Goal: Task Accomplishment & Management: Complete application form

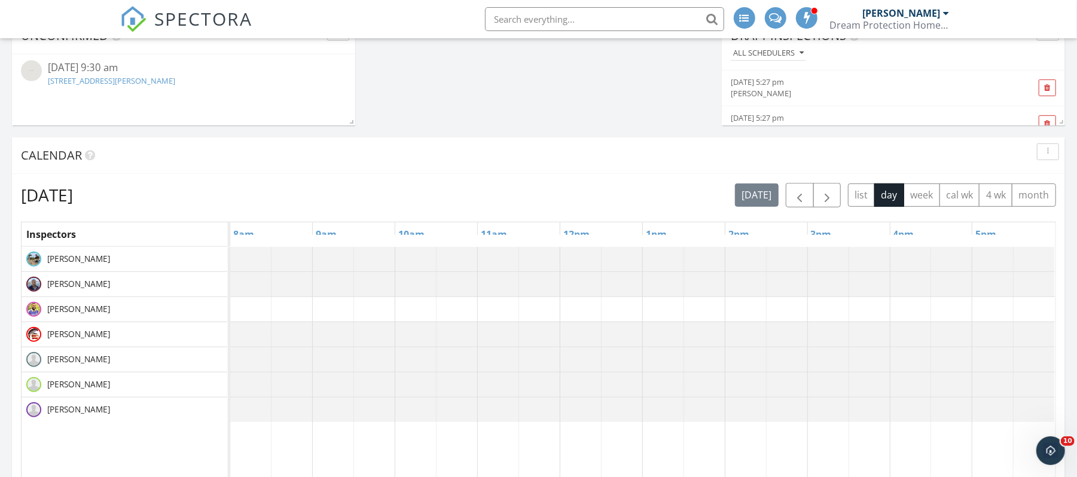
scroll to position [512, 0]
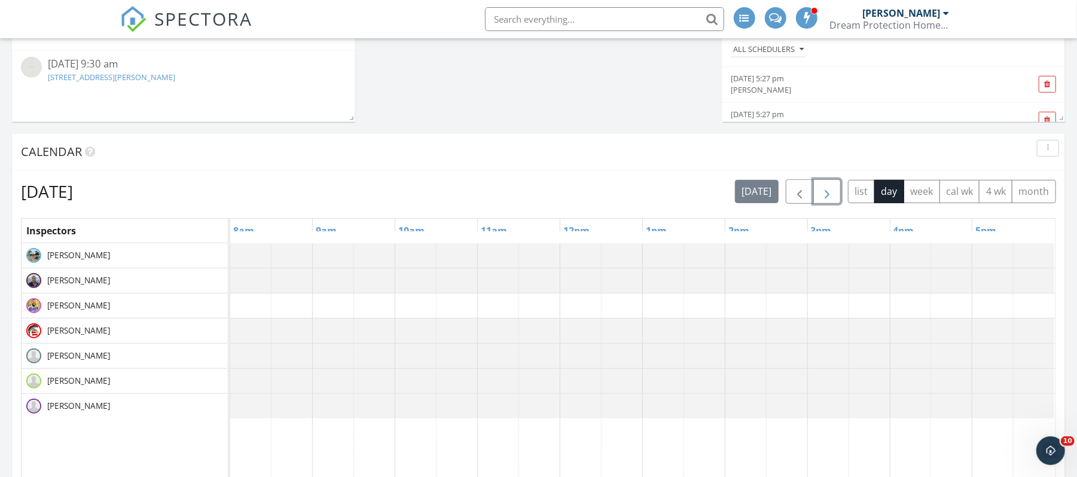
click at [828, 190] on span "button" at bounding box center [827, 192] width 14 height 14
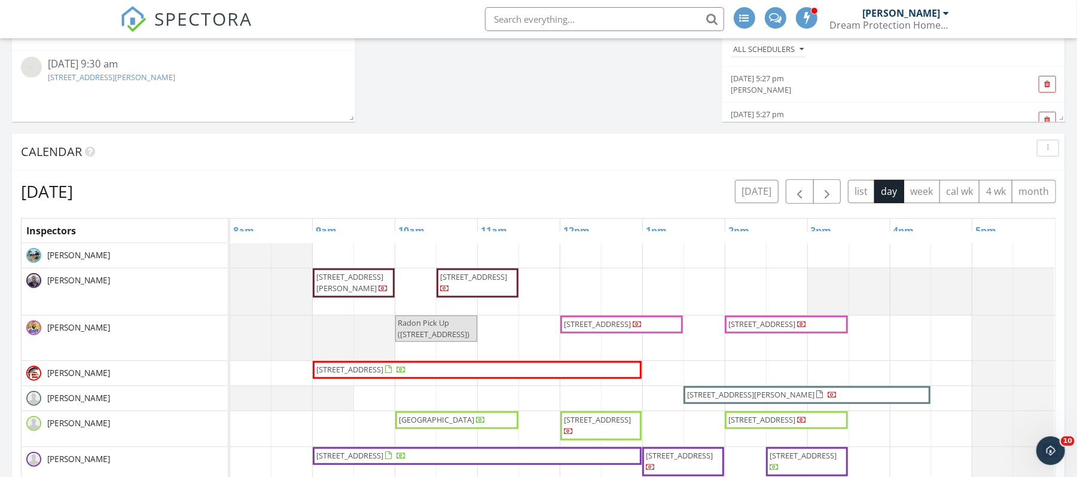
click at [637, 22] on input "text" at bounding box center [604, 19] width 239 height 24
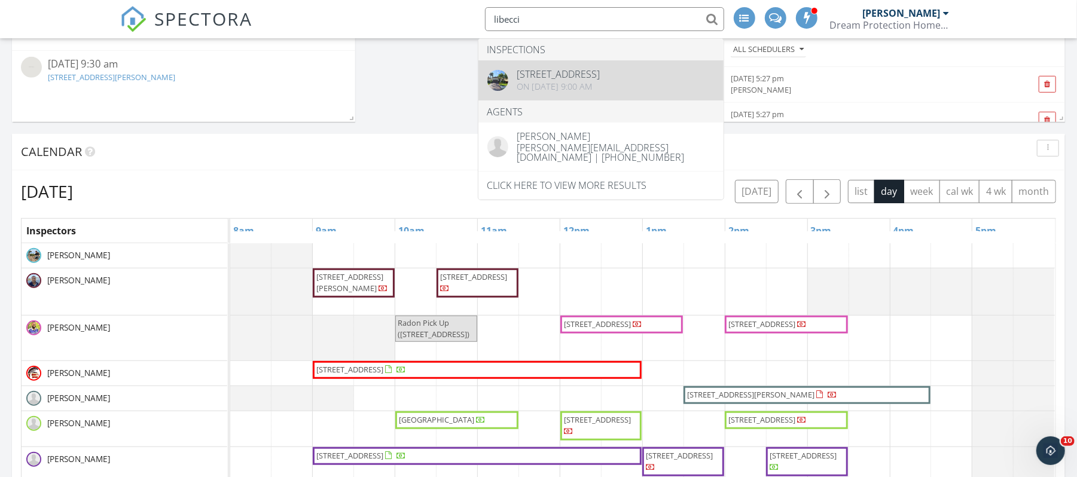
type input "libecci"
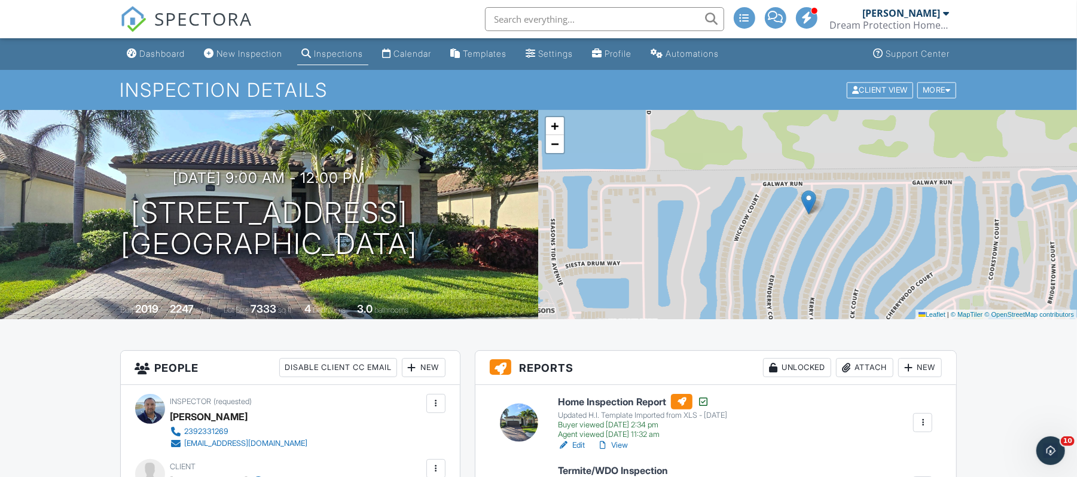
drag, startPoint x: 1086, startPoint y: 28, endPoint x: 1075, endPoint y: -28, distance: 56.8
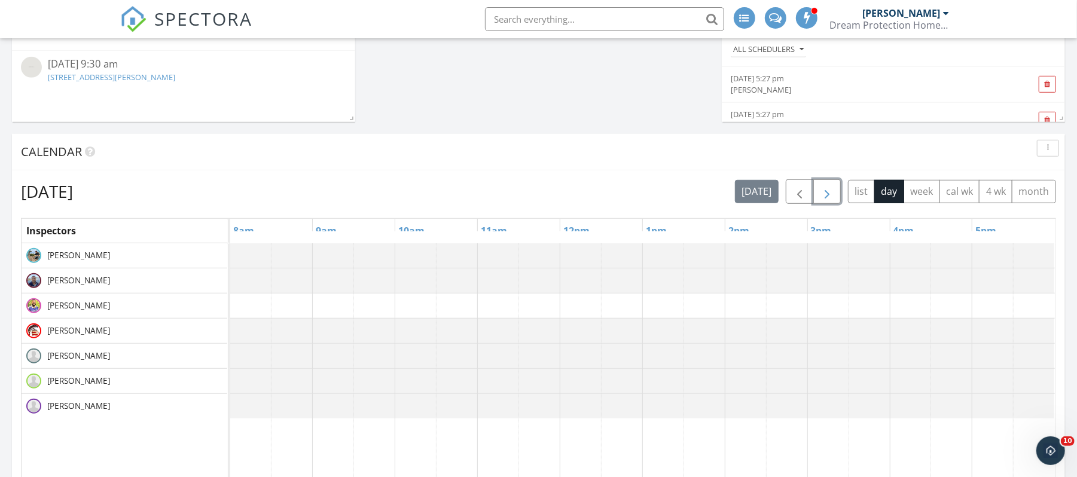
click at [822, 199] on span "button" at bounding box center [827, 192] width 14 height 14
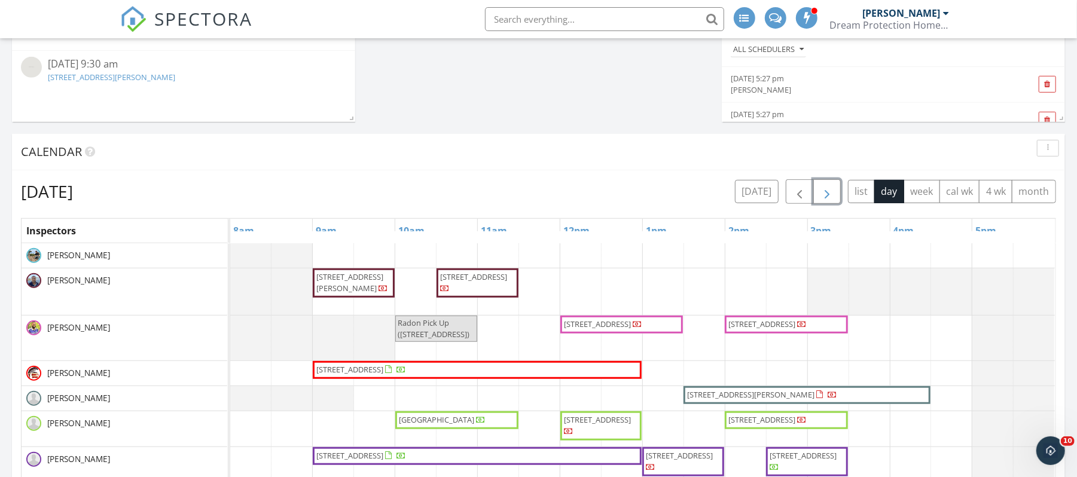
click at [822, 199] on span "button" at bounding box center [827, 192] width 14 height 14
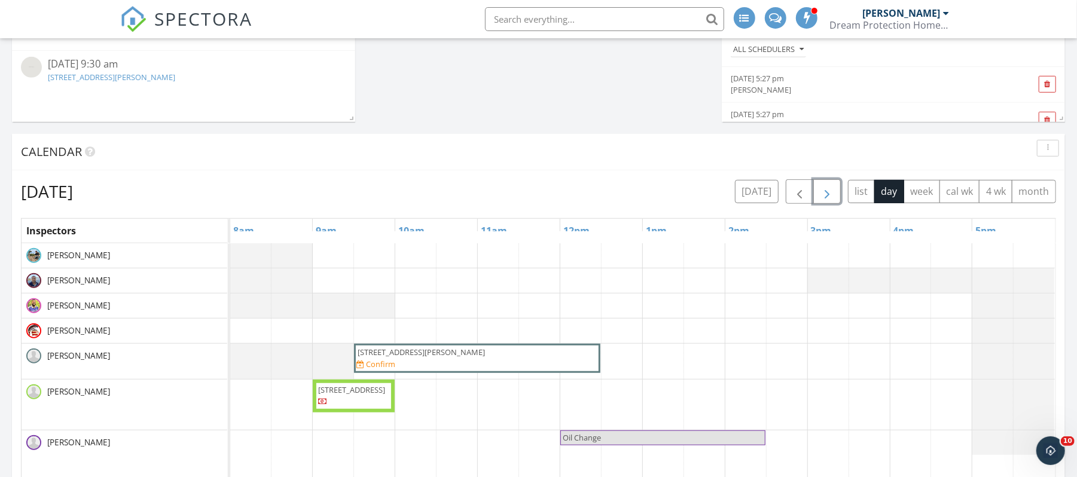
click at [822, 199] on span "button" at bounding box center [827, 192] width 14 height 14
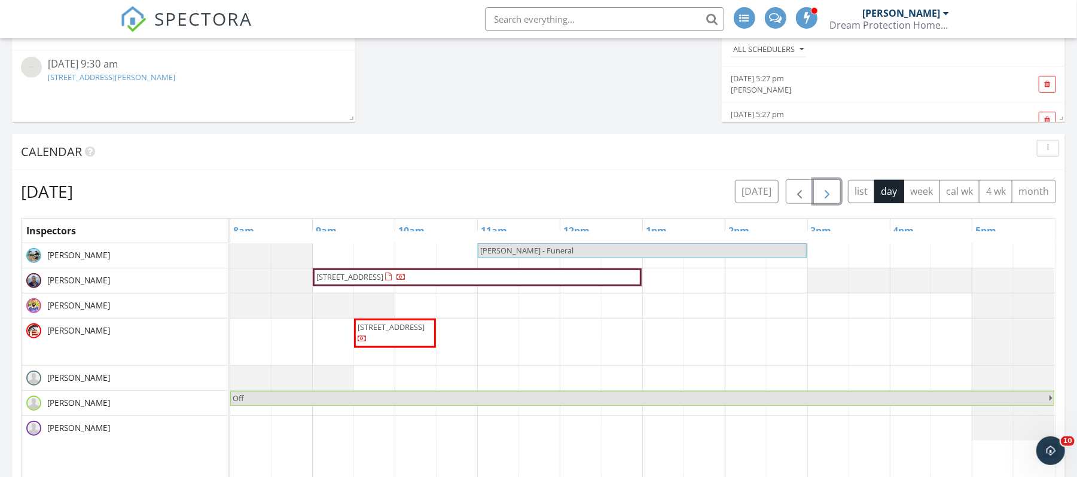
click at [822, 199] on span "button" at bounding box center [827, 192] width 14 height 14
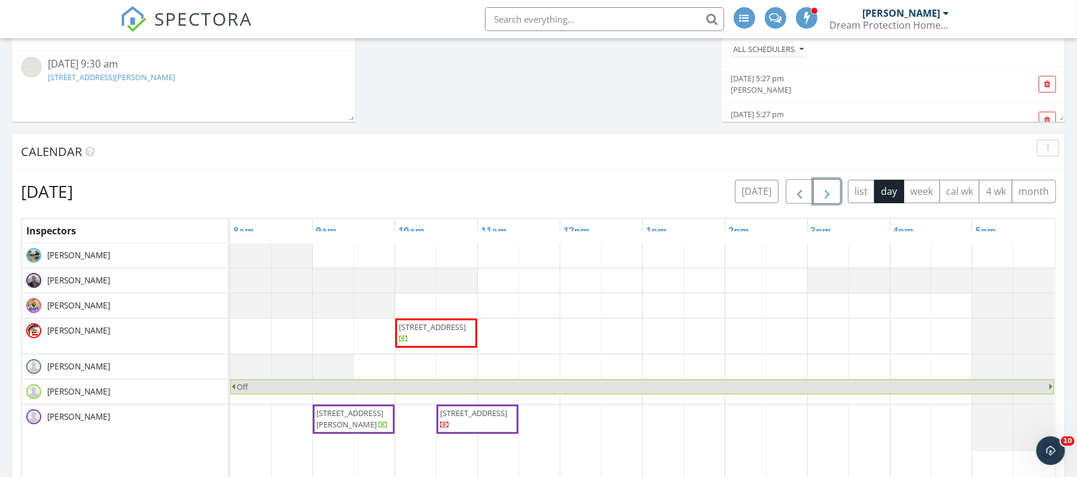
click at [823, 199] on span "button" at bounding box center [827, 192] width 14 height 14
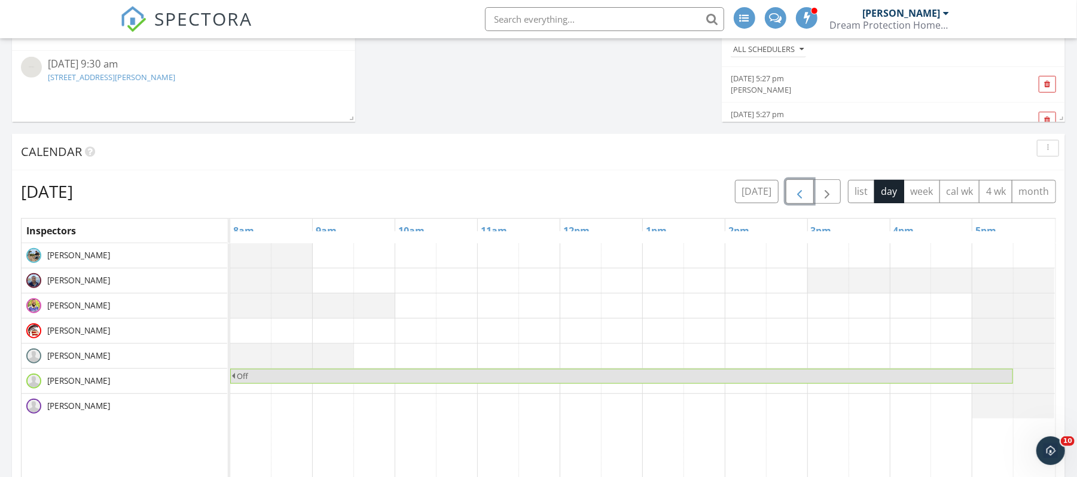
click at [797, 192] on span "button" at bounding box center [799, 192] width 14 height 14
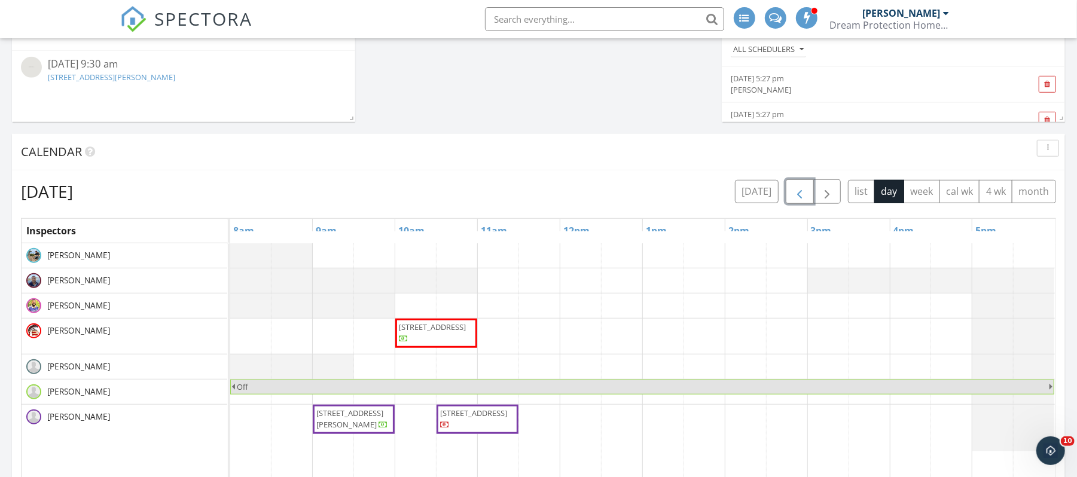
click at [797, 192] on span "button" at bounding box center [799, 192] width 14 height 14
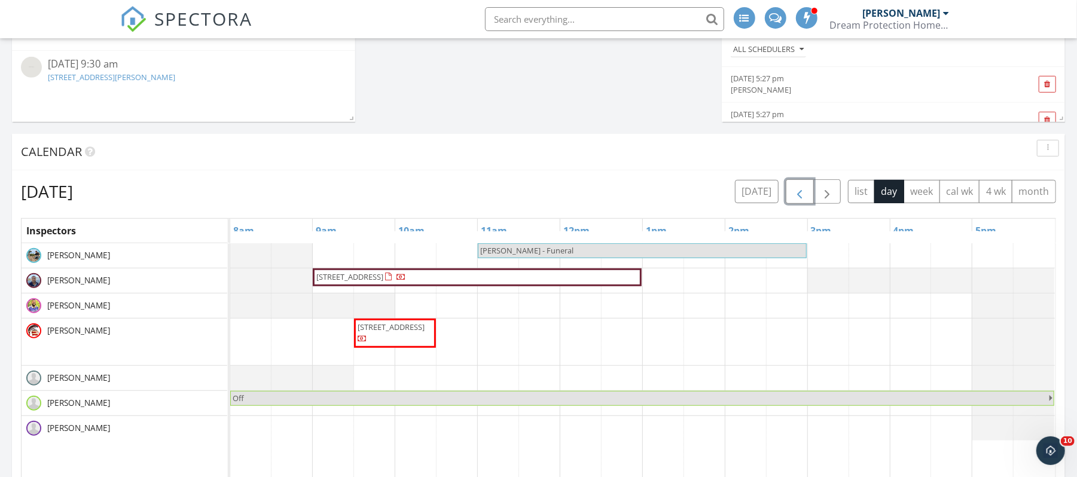
click at [797, 192] on span "button" at bounding box center [799, 192] width 14 height 14
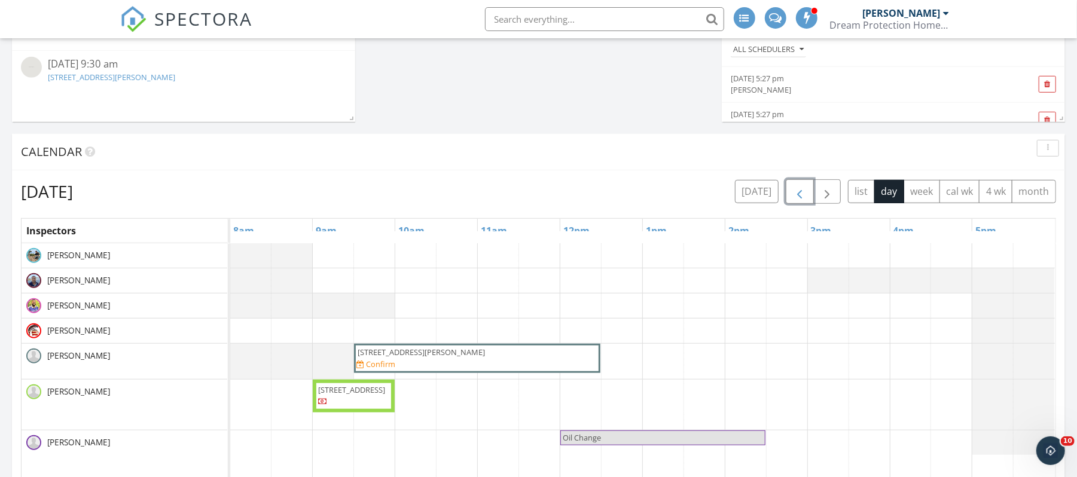
click at [797, 192] on span "button" at bounding box center [799, 192] width 14 height 14
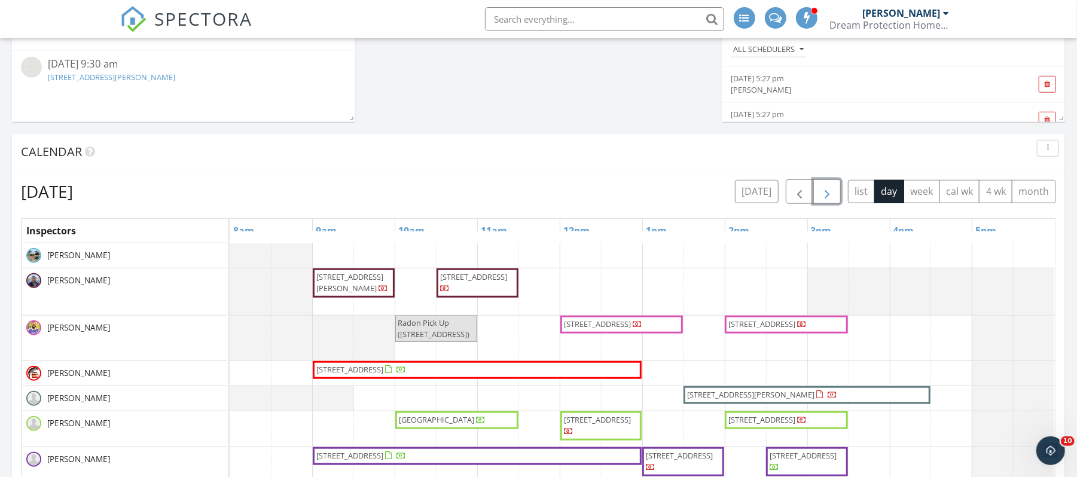
click at [825, 193] on span "button" at bounding box center [827, 192] width 14 height 14
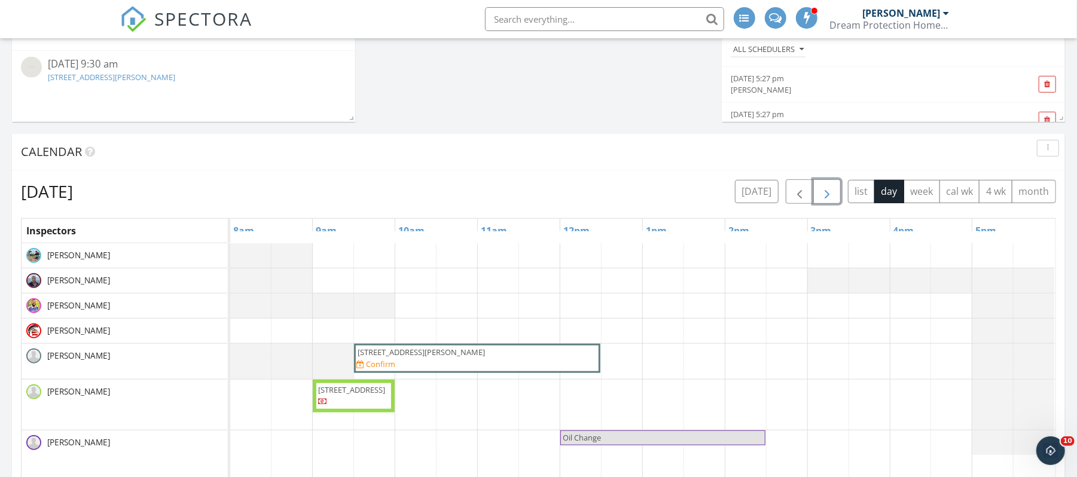
click at [821, 191] on span "button" at bounding box center [827, 192] width 14 height 14
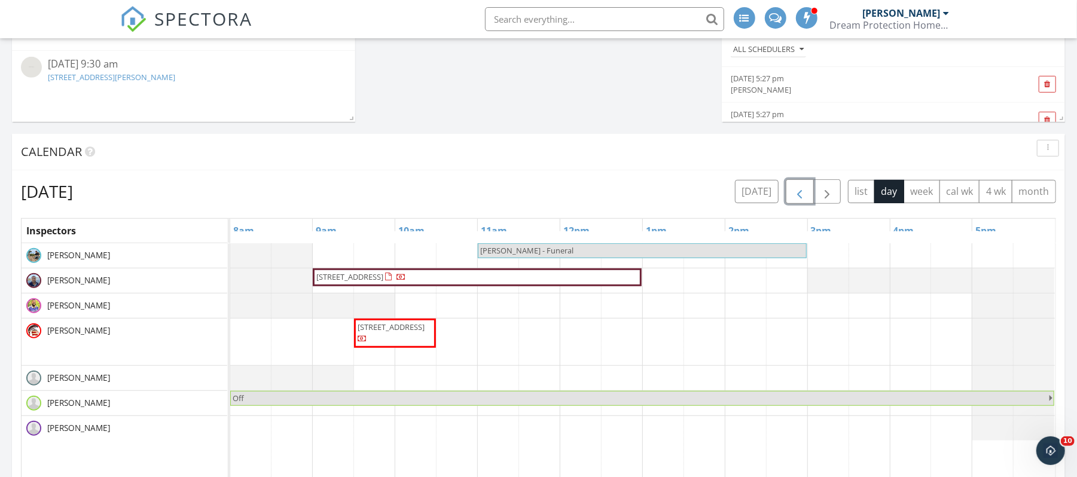
click at [801, 191] on span "button" at bounding box center [799, 192] width 14 height 14
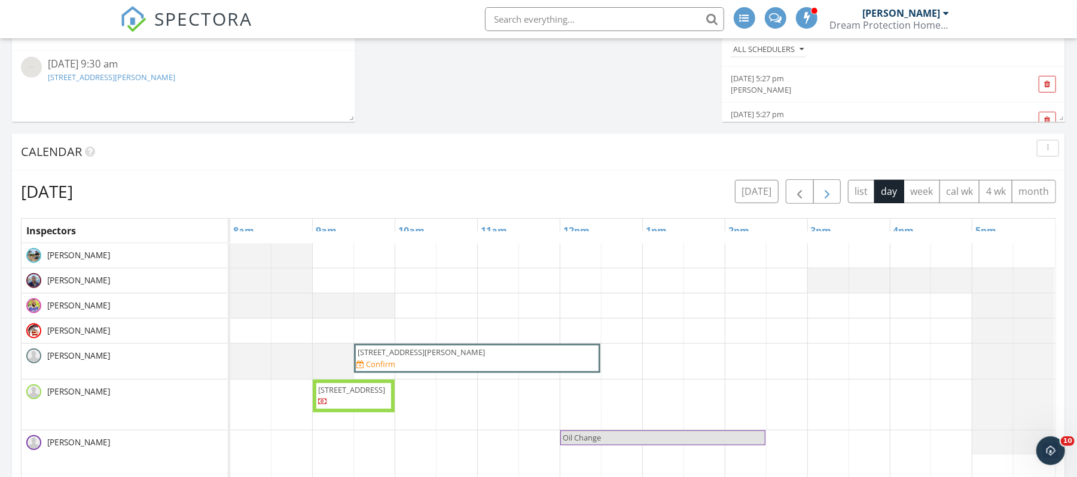
click at [826, 193] on span "button" at bounding box center [827, 192] width 14 height 14
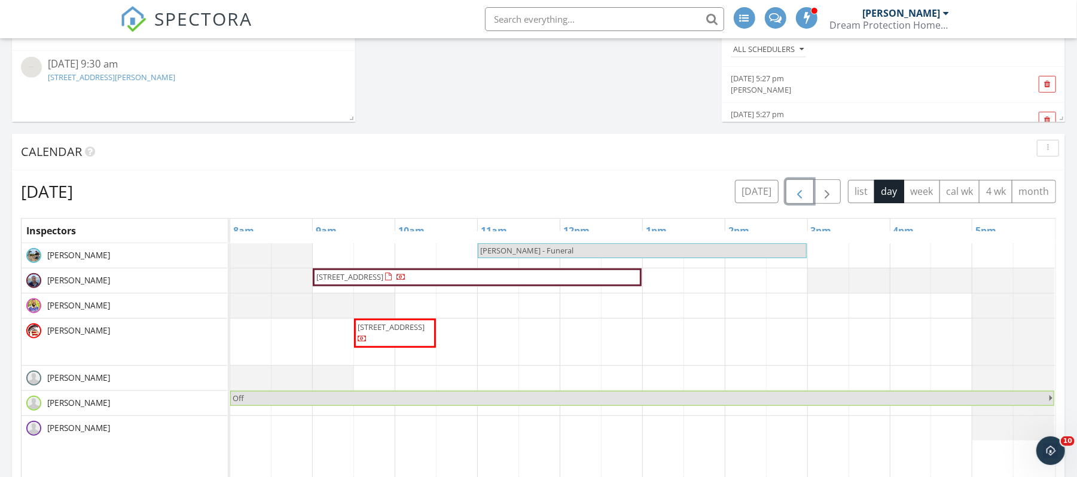
click at [798, 194] on span "button" at bounding box center [799, 192] width 14 height 14
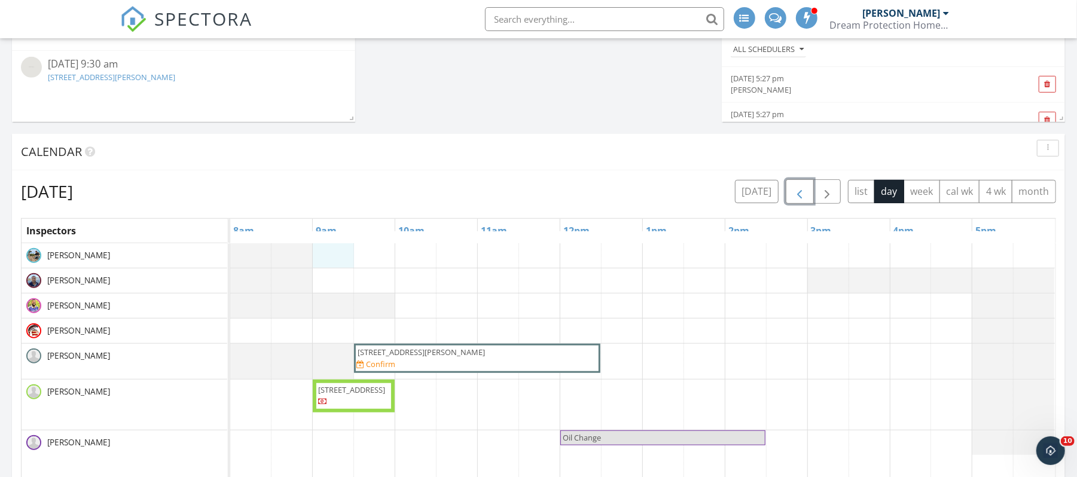
click at [335, 257] on div "6034 National Blvd 541, Ave Maria 34142 Confirm 1114 SW 46th Terrace, Cape Cora…" at bounding box center [642, 474] width 825 height 462
click at [828, 193] on span "button" at bounding box center [827, 192] width 14 height 14
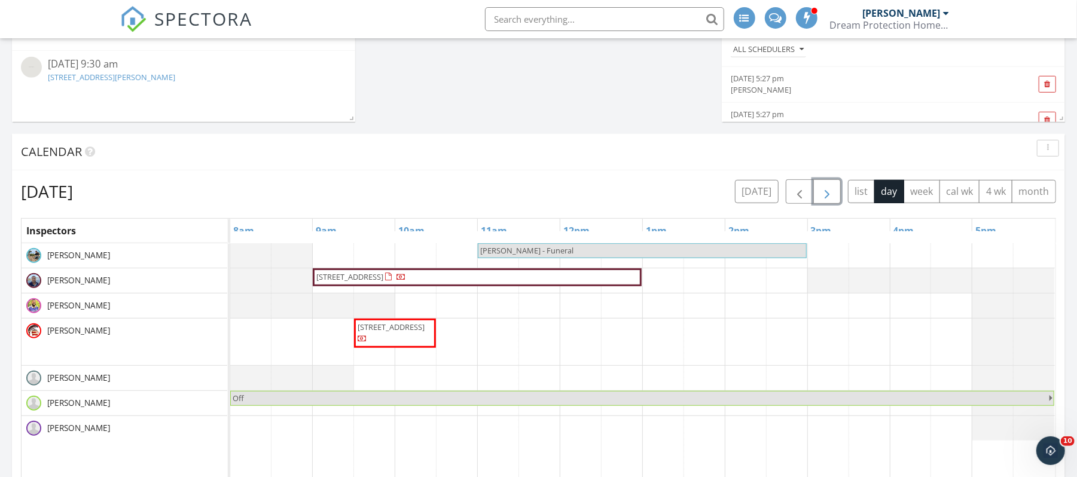
click at [828, 193] on span "button" at bounding box center [827, 192] width 14 height 14
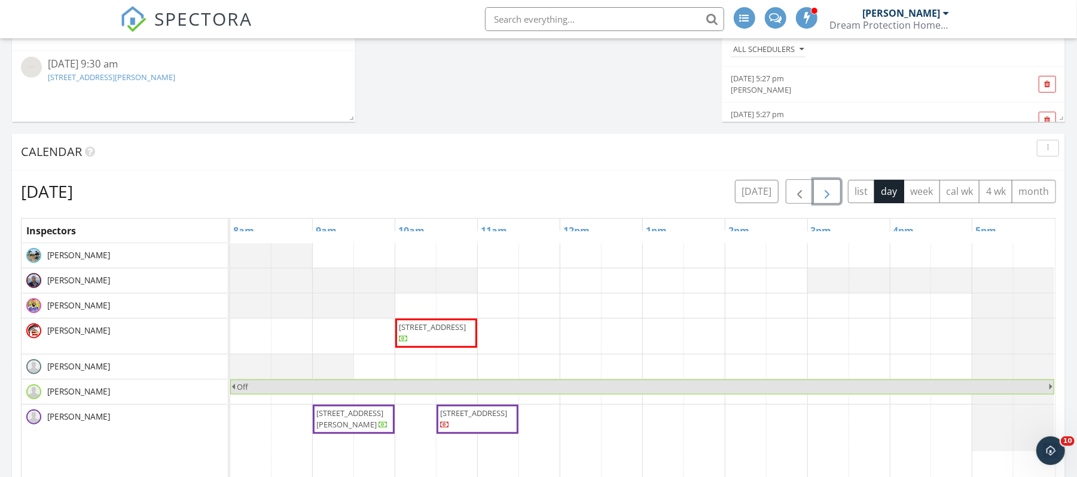
click at [828, 193] on span "button" at bounding box center [827, 192] width 14 height 14
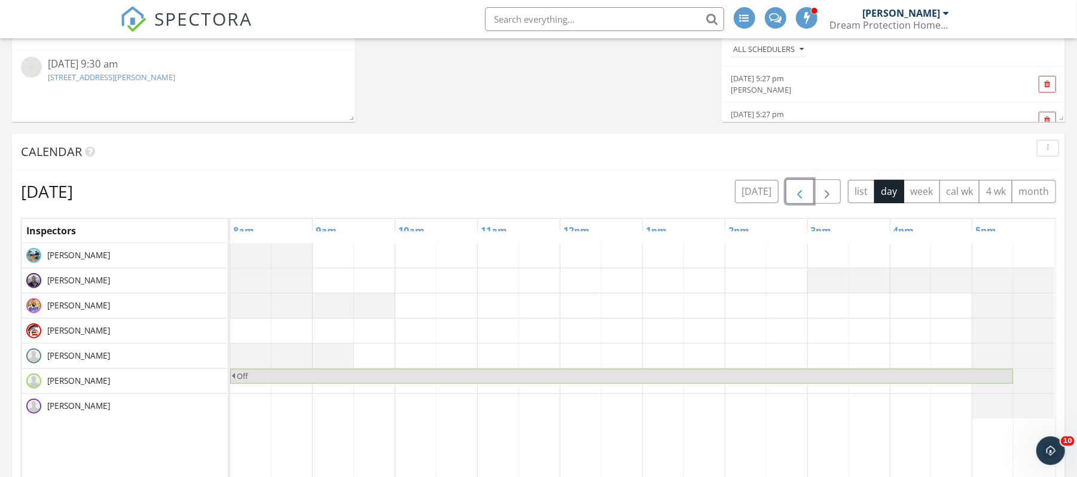
click at [798, 197] on span "button" at bounding box center [799, 192] width 14 height 14
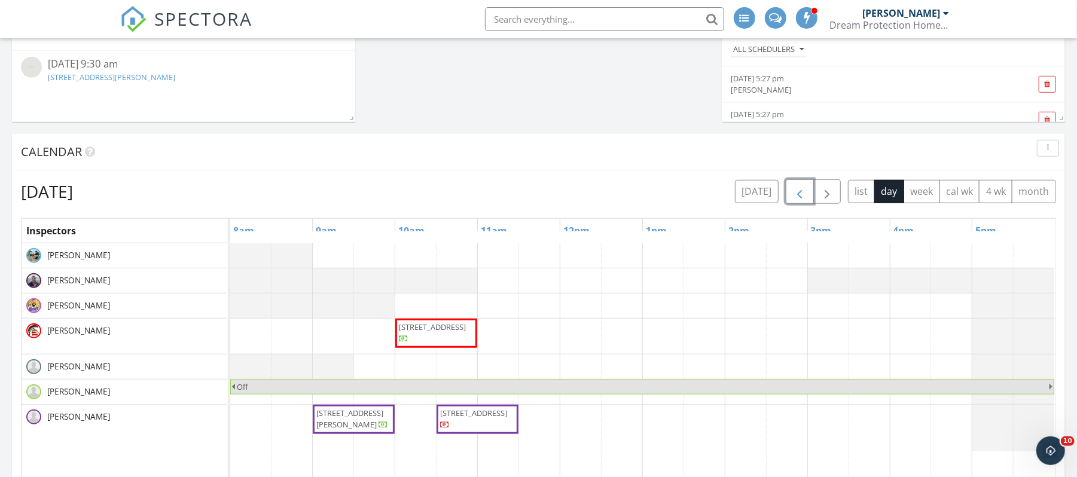
click at [799, 197] on span "button" at bounding box center [799, 192] width 14 height 14
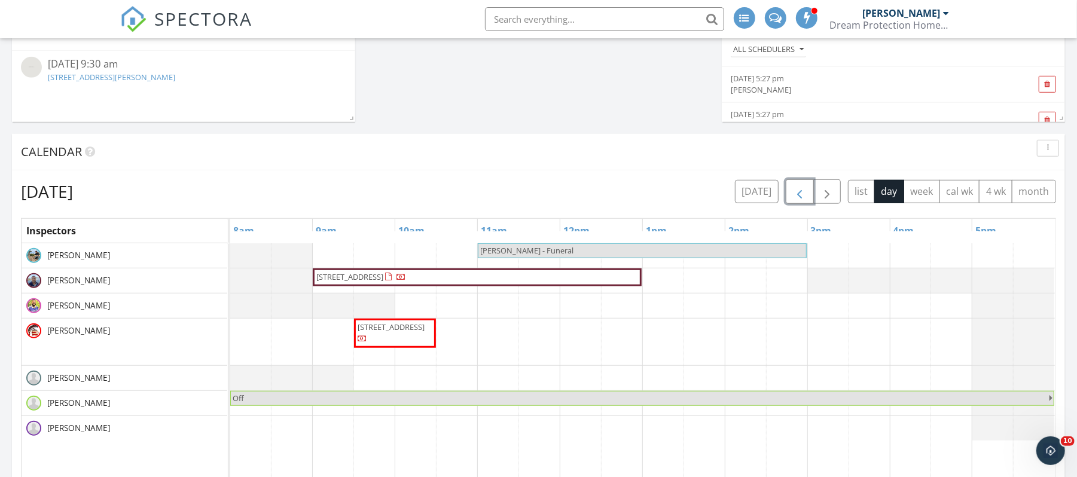
click at [799, 197] on span "button" at bounding box center [799, 192] width 14 height 14
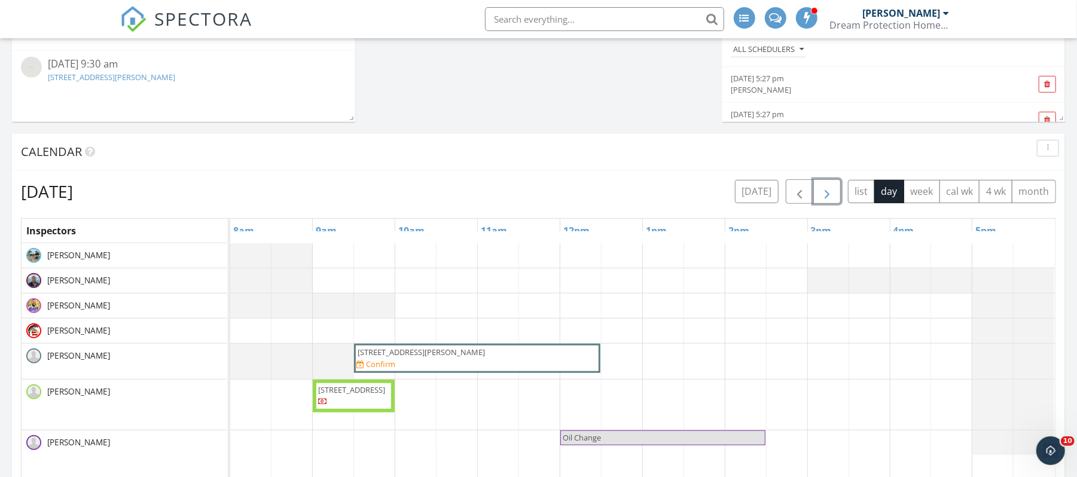
click at [826, 195] on span "button" at bounding box center [827, 192] width 14 height 14
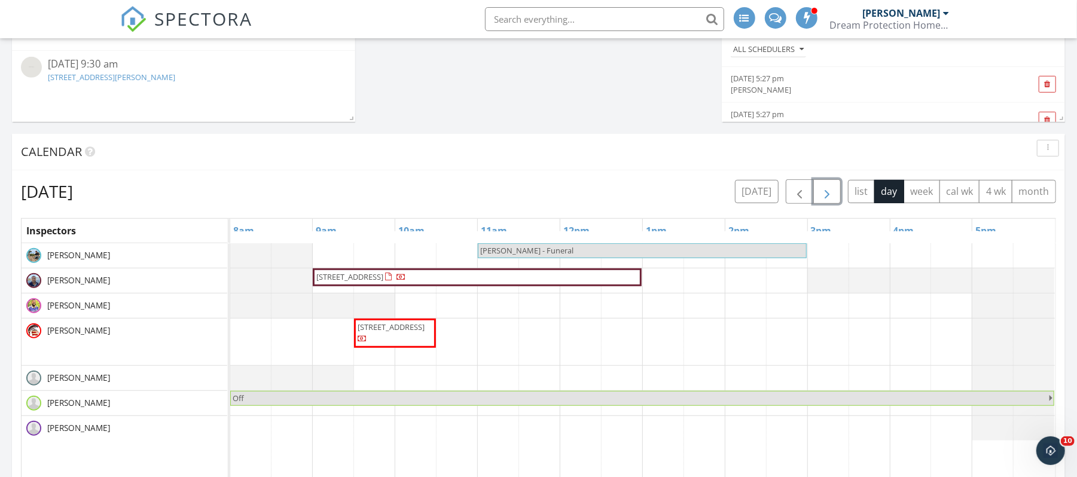
click at [825, 194] on span "button" at bounding box center [827, 192] width 14 height 14
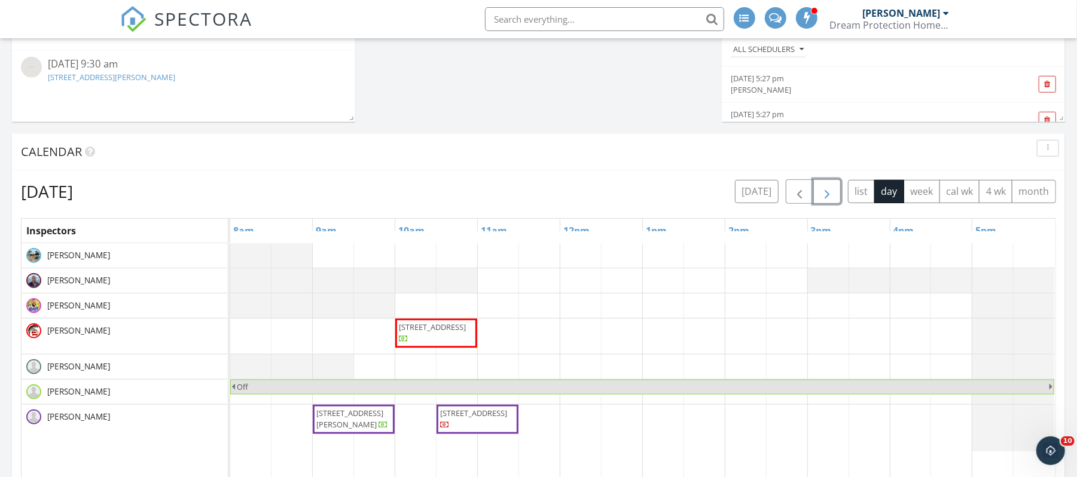
click at [230, 281] on div at bounding box center [230, 281] width 0 height 25
click at [594, 309] on div "533 106th Ave N, Naples 34108 Off 7854 Buccaneer Dr, Fort Myers Beach 33931 690…" at bounding box center [642, 474] width 825 height 462
click at [230, 280] on div at bounding box center [230, 281] width 0 height 25
click at [331, 252] on link "Event" at bounding box center [332, 248] width 62 height 19
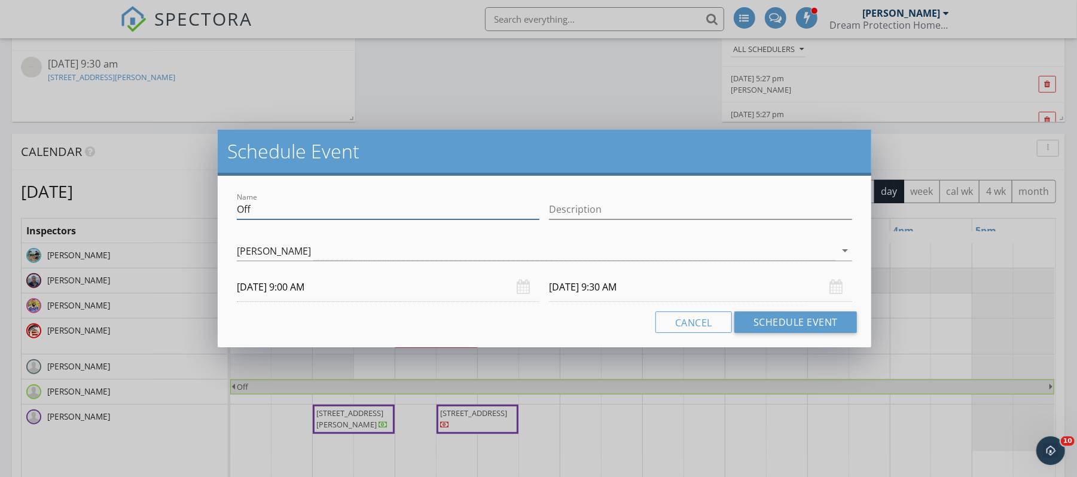
click at [273, 209] on input "Off" at bounding box center [388, 210] width 303 height 20
type input "h"
type input "H"
click at [694, 331] on button "Cancel" at bounding box center [693, 323] width 77 height 22
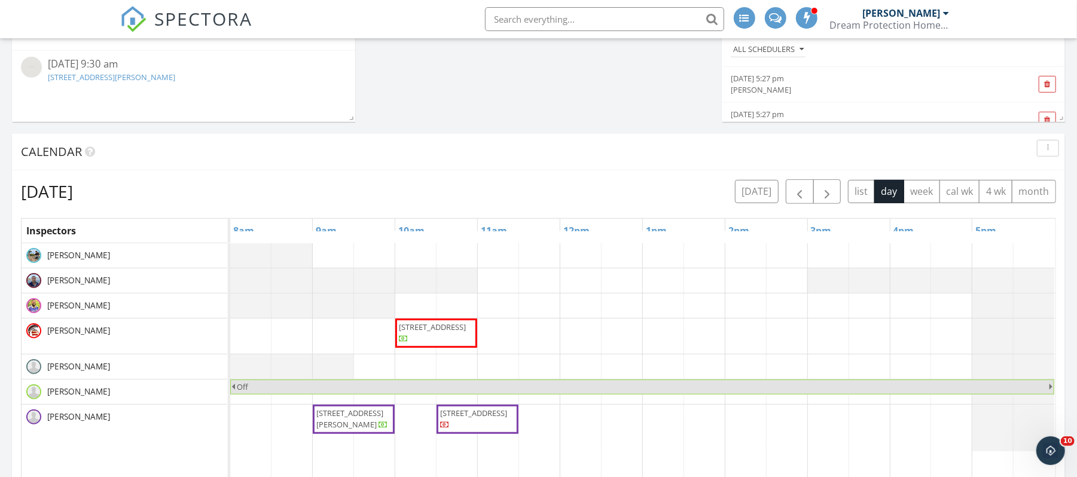
click at [230, 281] on div at bounding box center [230, 281] width 0 height 25
click at [338, 232] on link "Inspection" at bounding box center [332, 231] width 62 height 19
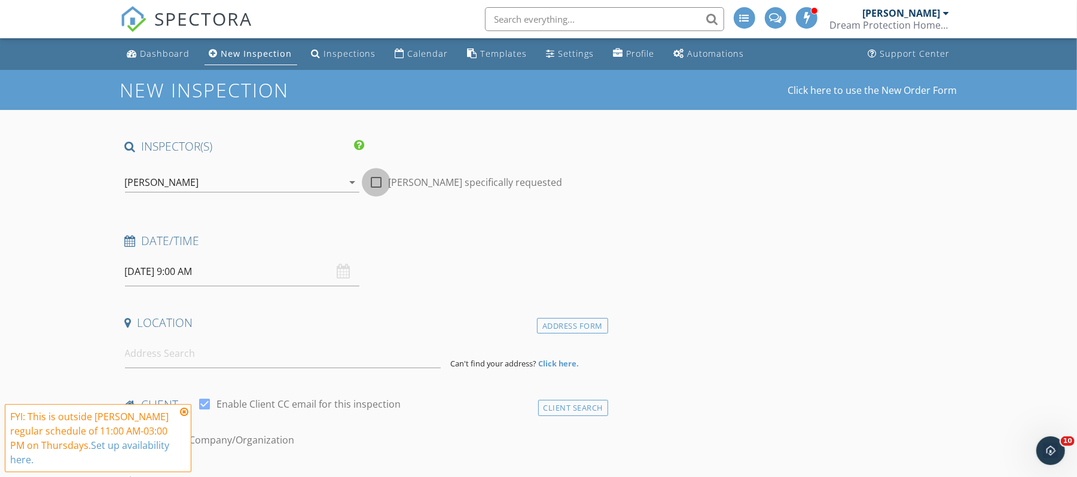
click at [374, 184] on div at bounding box center [376, 182] width 20 height 20
checkbox input "true"
click at [244, 359] on input at bounding box center [283, 353] width 316 height 29
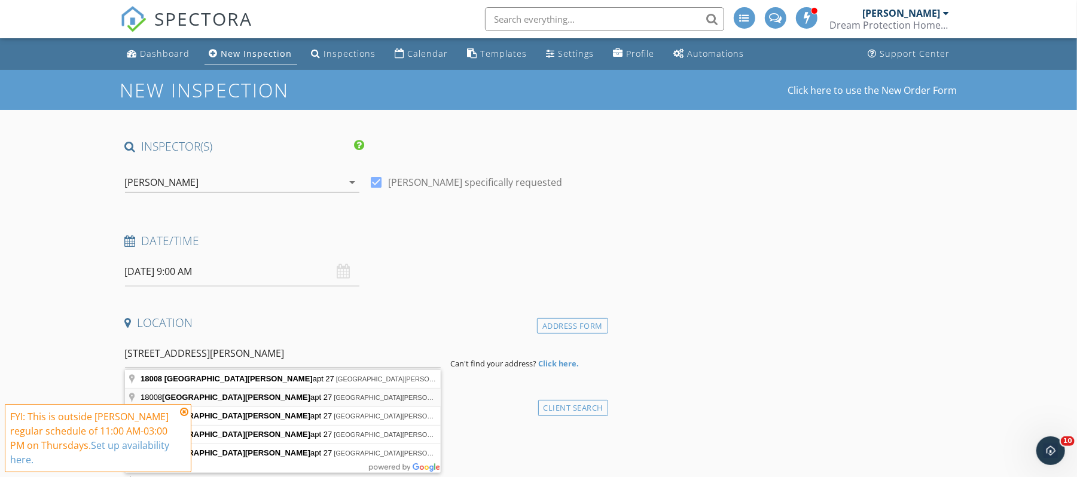
type input "[STREET_ADDRESS][PERSON_NAME][PERSON_NAME]"
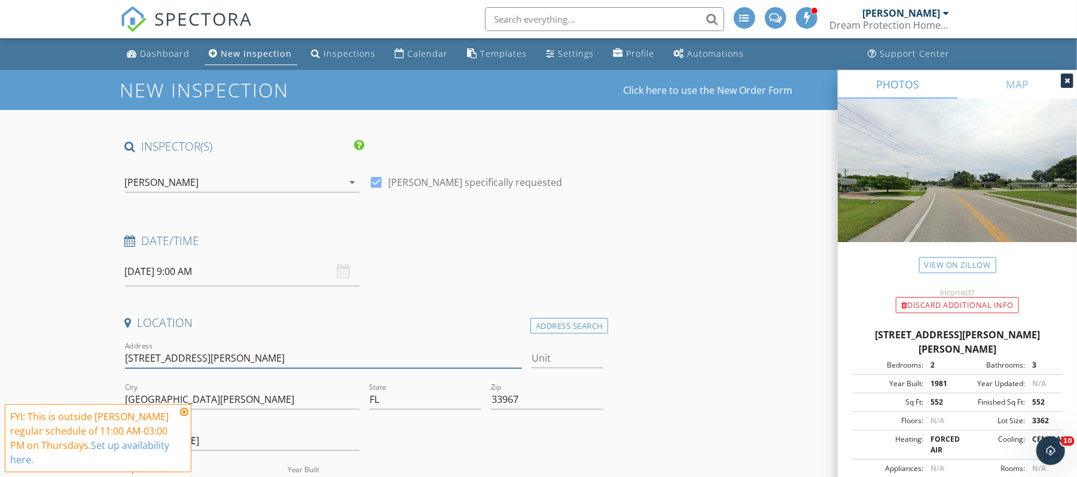
click at [287, 358] on input "18008 San Carlos Blvd" at bounding box center [324, 359] width 398 height 20
type input "18008 San Carlos Blvd APR"
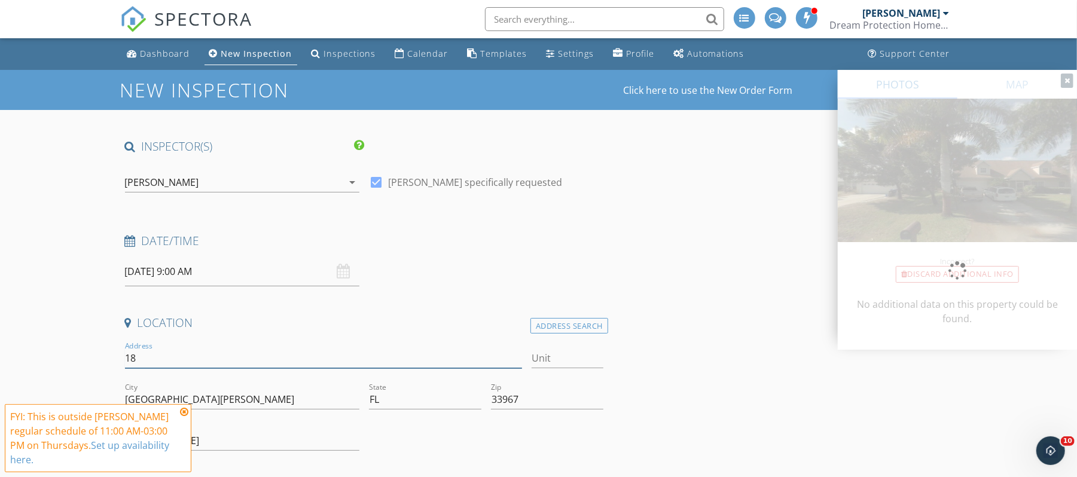
type input "1"
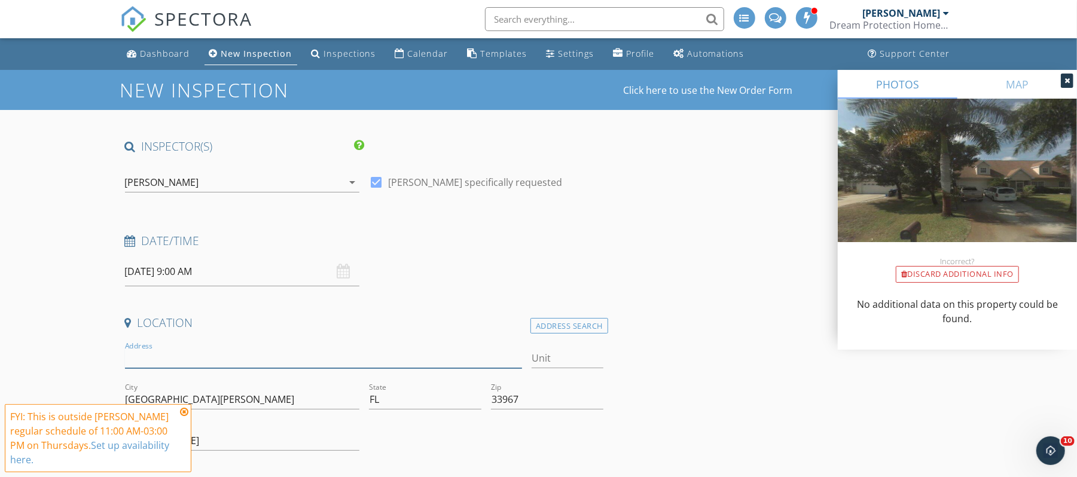
click at [226, 355] on input "Address" at bounding box center [324, 359] width 398 height 20
type input "18008 SAN CARLOS"
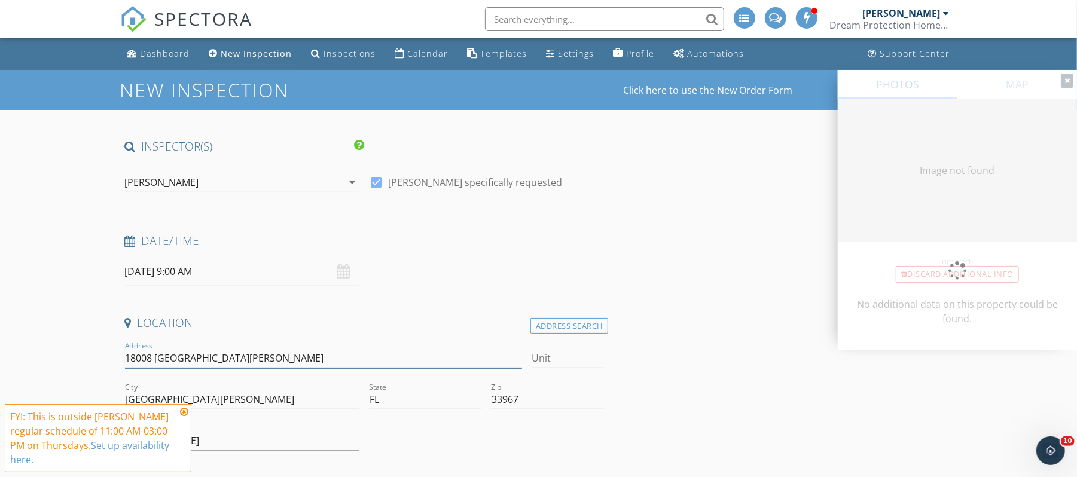
type input "552"
type input "1981"
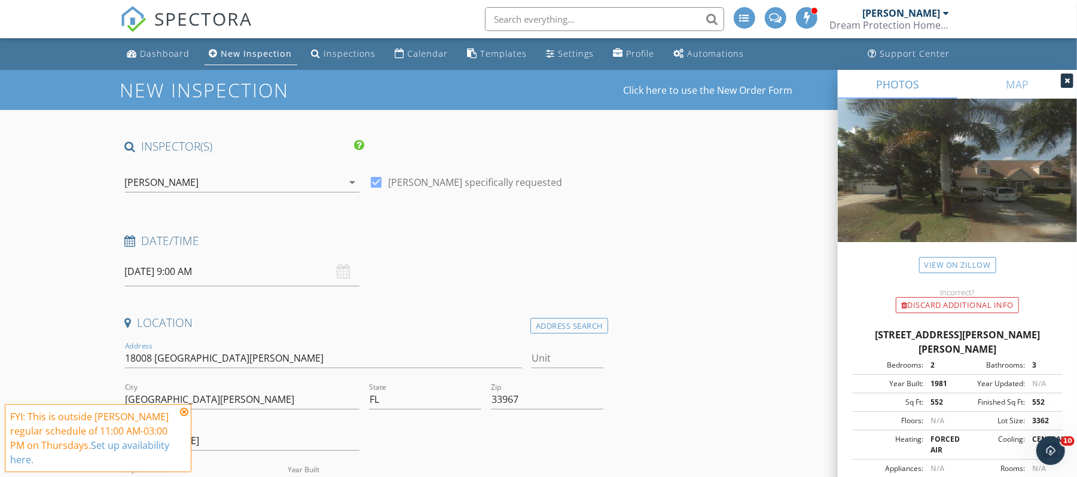
click at [185, 414] on icon at bounding box center [184, 412] width 8 height 10
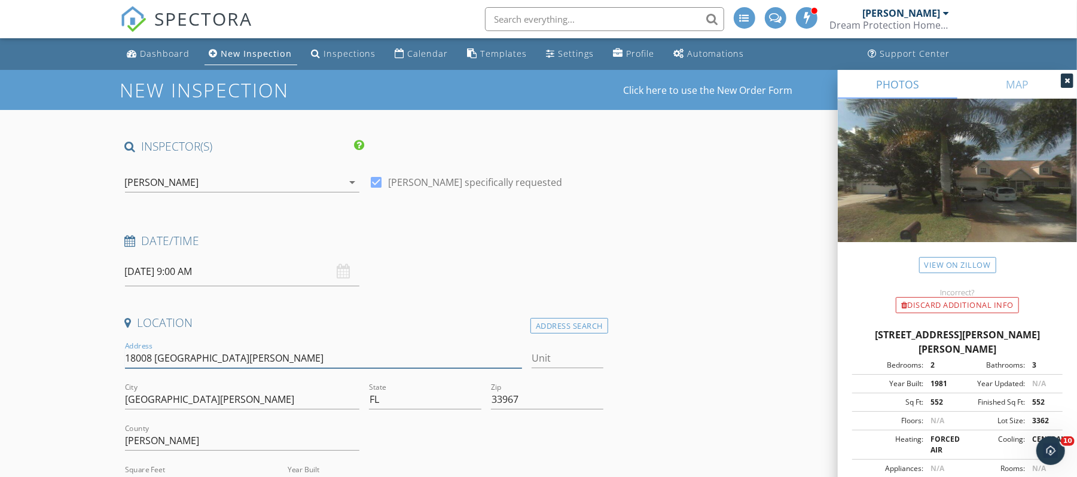
click at [249, 360] on input "18008 SAN CARLOS" at bounding box center [324, 359] width 398 height 20
type input "18008 SAN CARLOS BLVD"
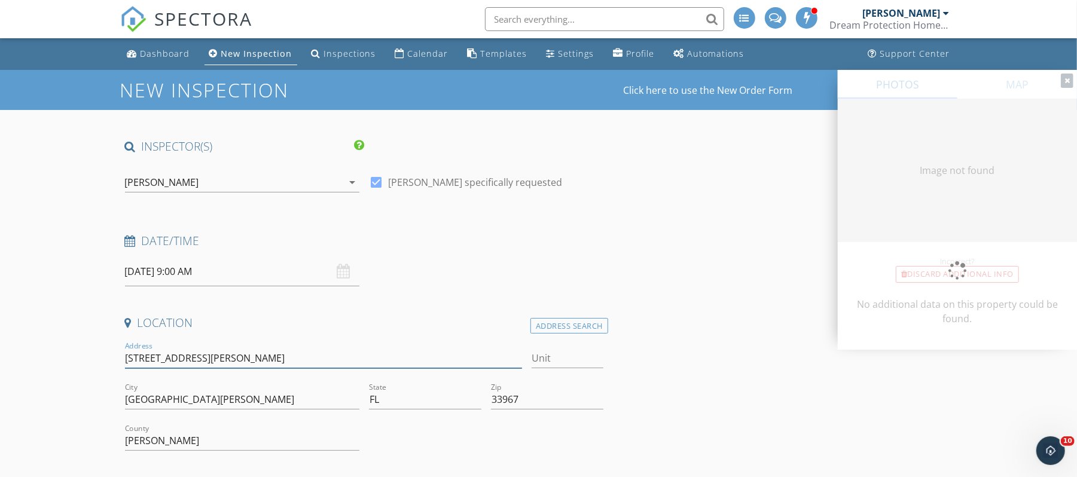
type input "552"
type input "1981"
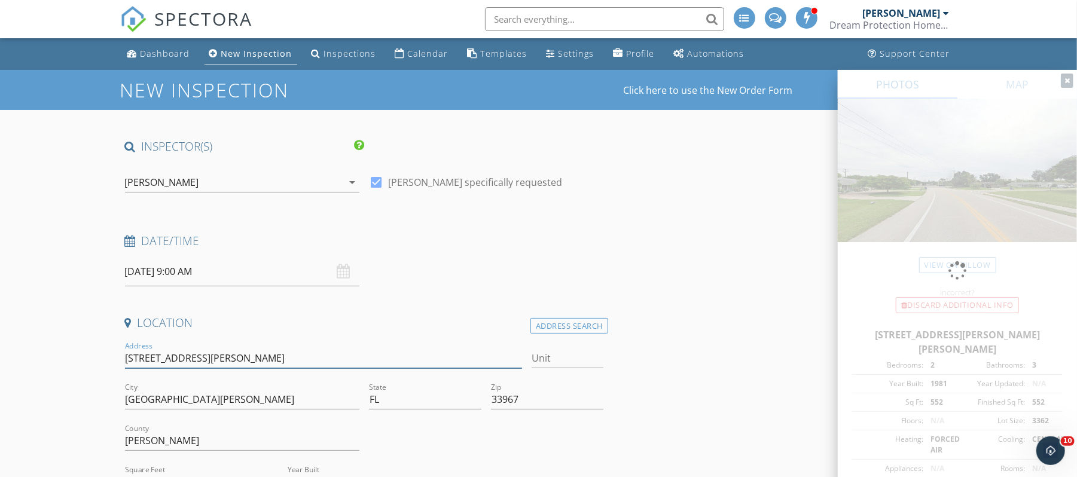
type input "18008 SAN CARLOS BLVD"
click at [242, 396] on input "Fort Myers" at bounding box center [242, 400] width 234 height 20
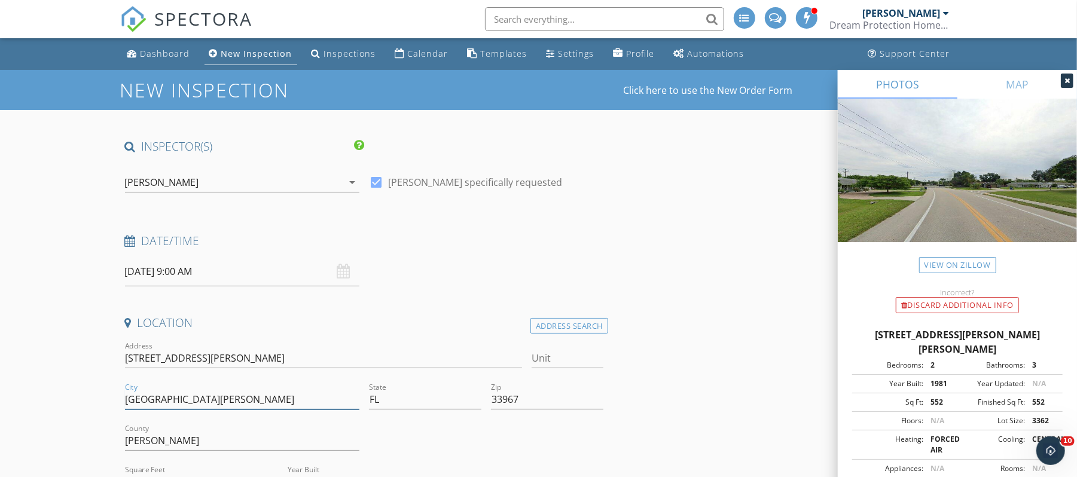
type input "Fort Myers Beach"
click at [168, 51] on div "Dashboard" at bounding box center [166, 53] width 50 height 11
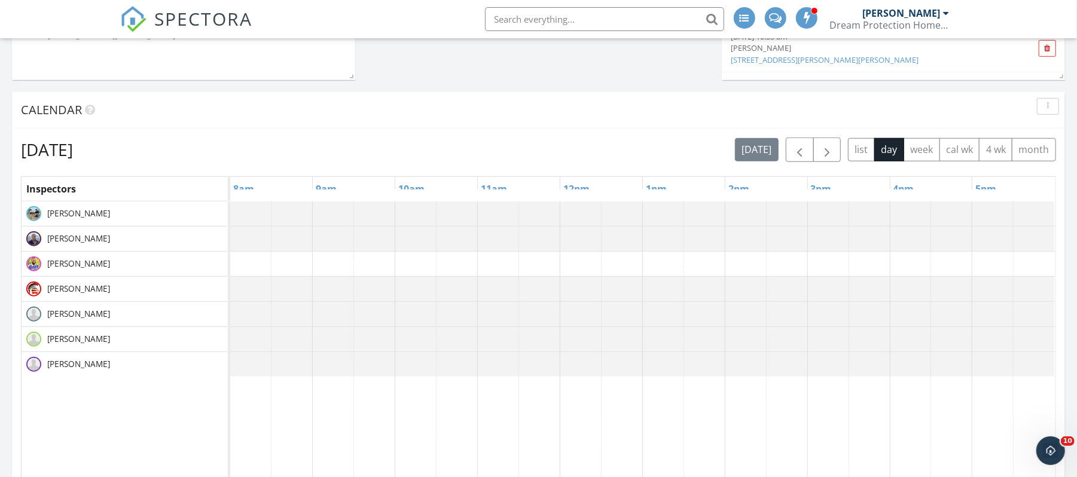
scroll to position [560, 0]
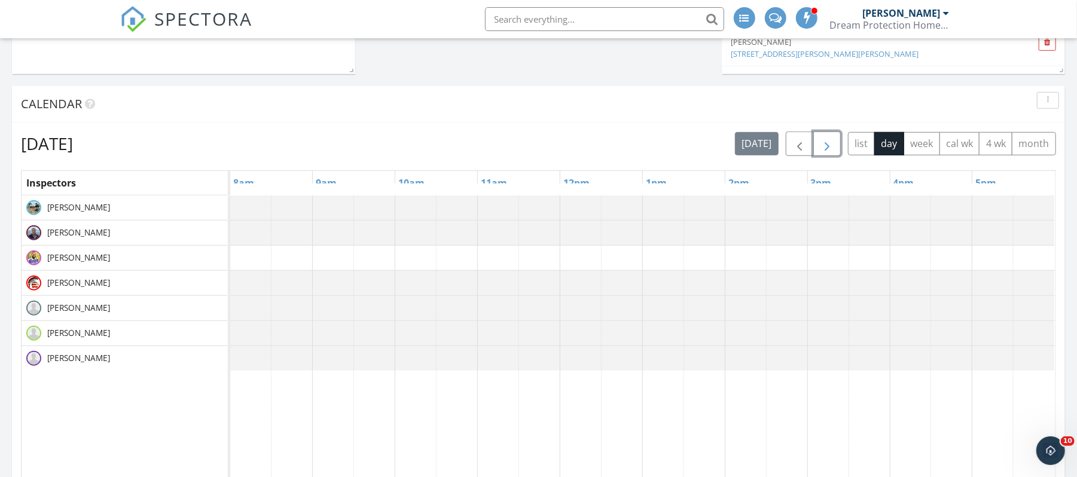
click at [829, 151] on span "button" at bounding box center [827, 144] width 14 height 14
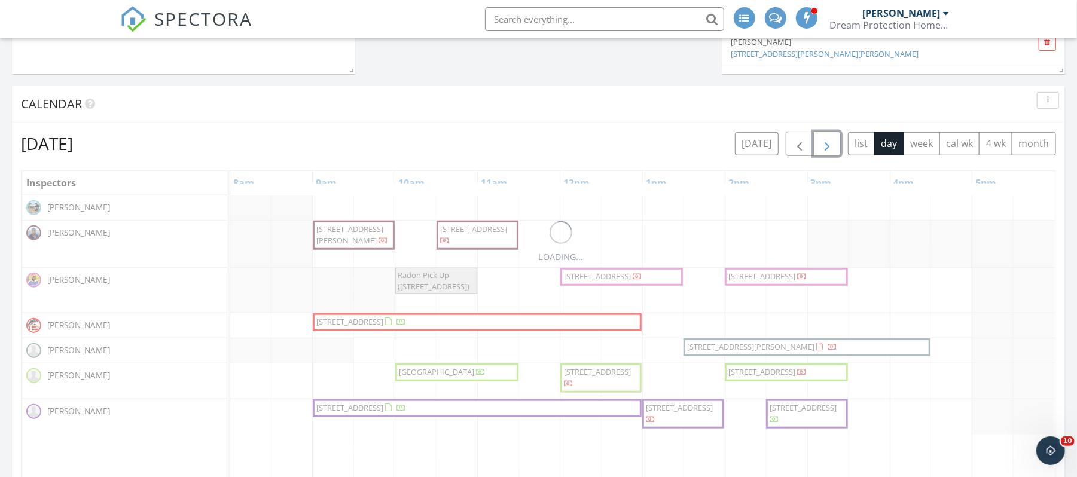
click at [829, 151] on span "button" at bounding box center [827, 144] width 14 height 14
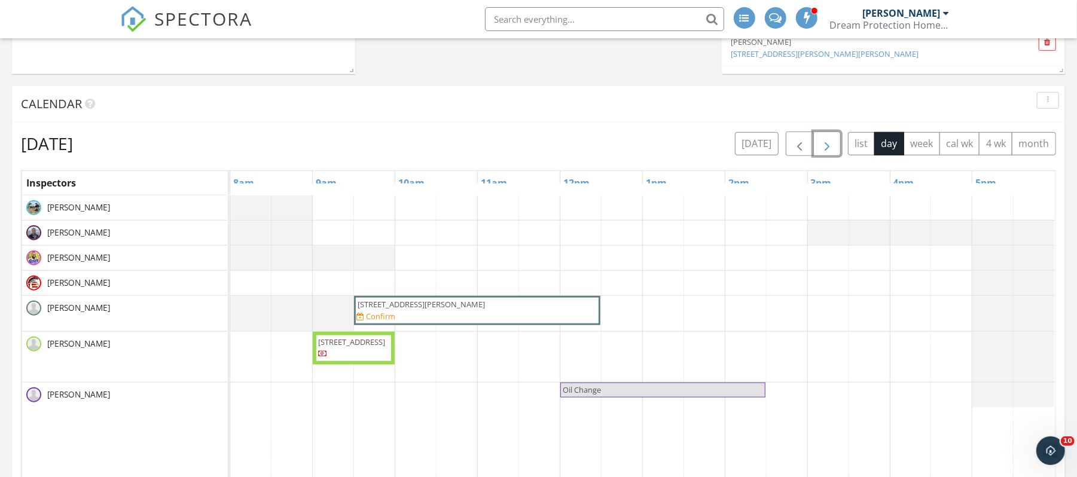
click at [829, 151] on span "button" at bounding box center [827, 144] width 14 height 14
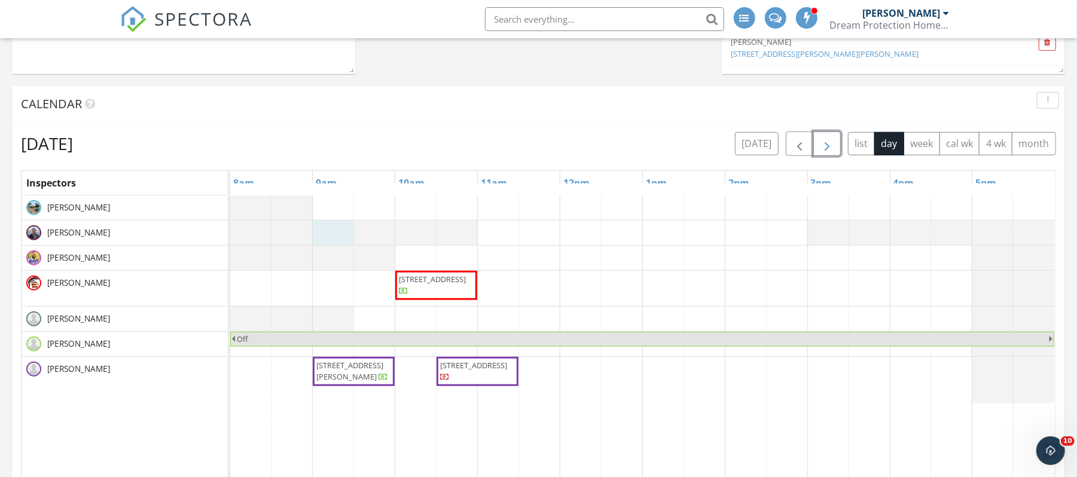
click at [230, 236] on div at bounding box center [230, 233] width 0 height 25
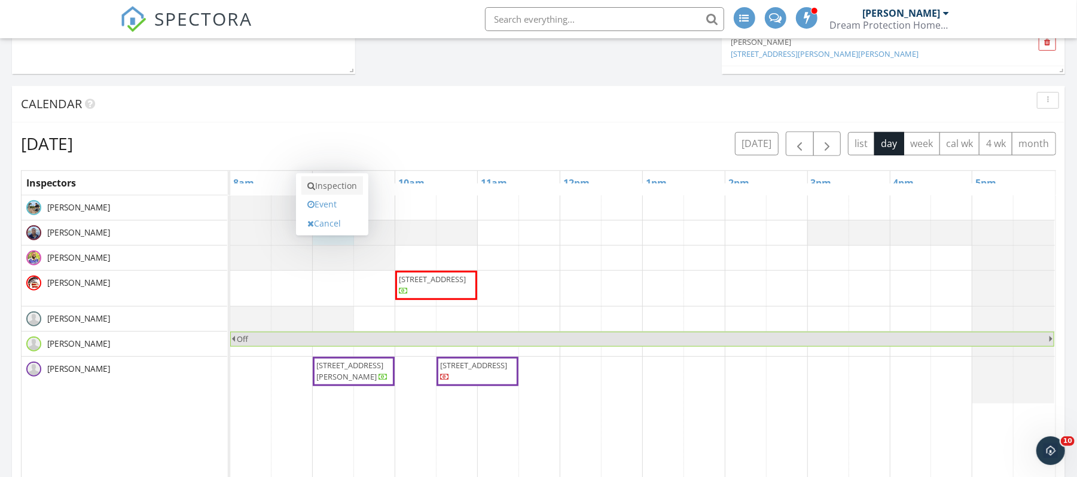
click at [341, 189] on link "Inspection" at bounding box center [332, 185] width 62 height 19
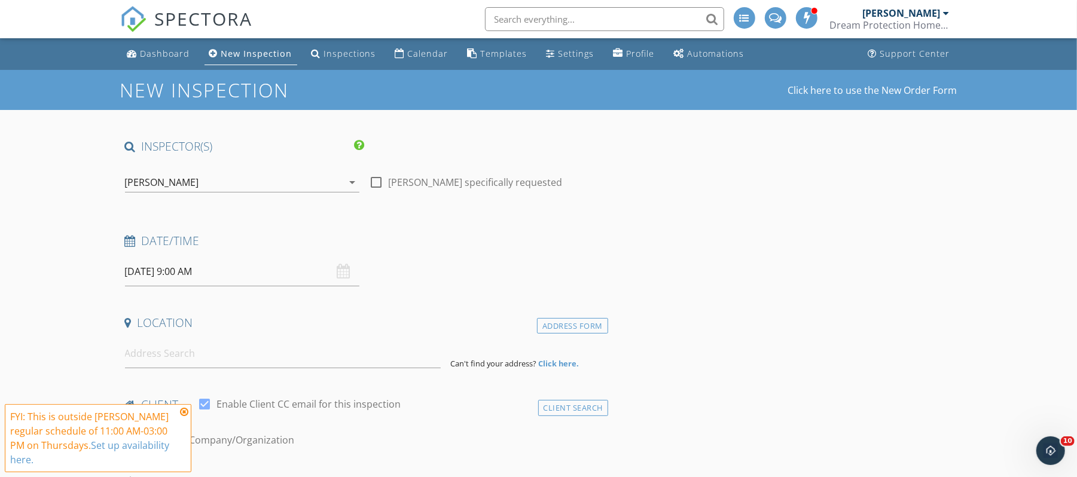
click at [378, 182] on div at bounding box center [376, 182] width 20 height 20
checkbox input "true"
click at [226, 354] on input at bounding box center [283, 353] width 316 height 29
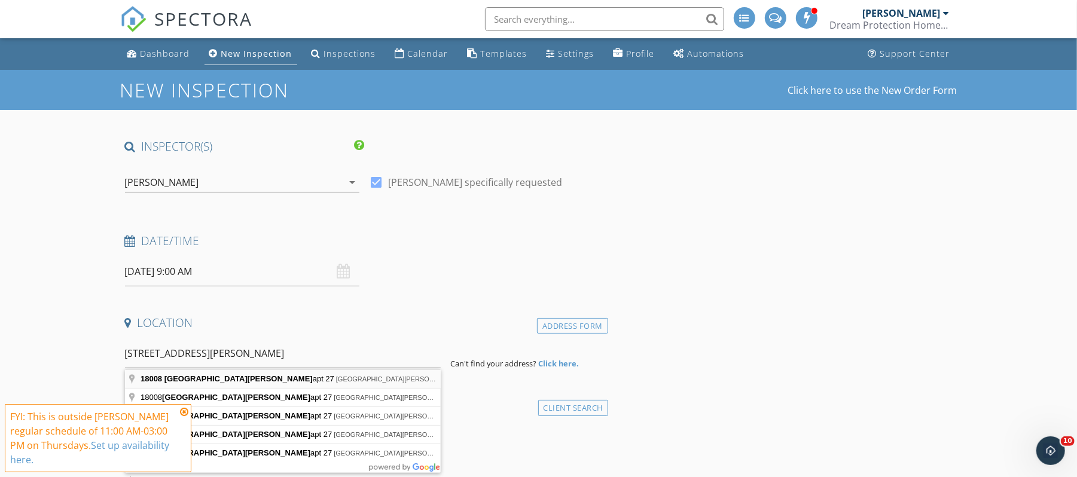
type input "18008 San Carlos Blvd apt 27, Fort Myers Beach, FL, USA"
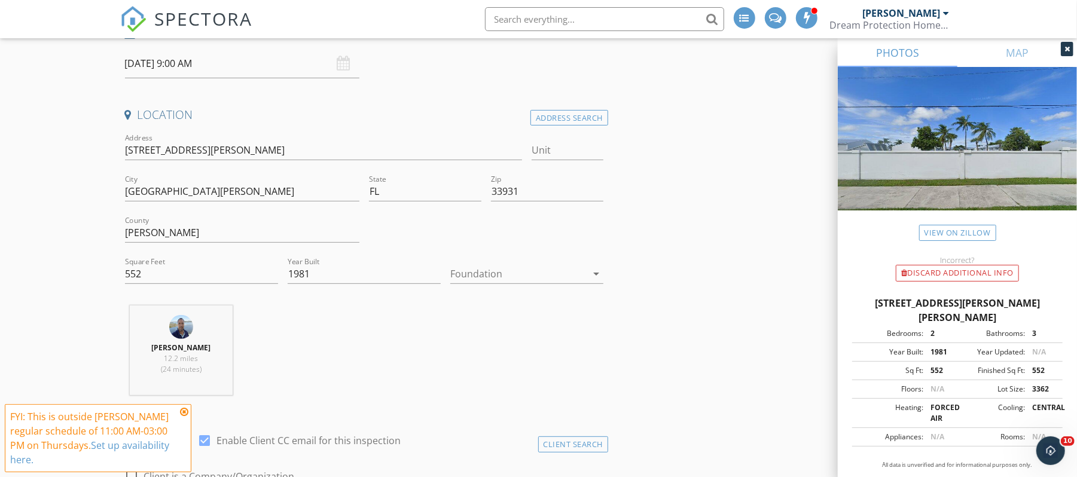
scroll to position [212, 0]
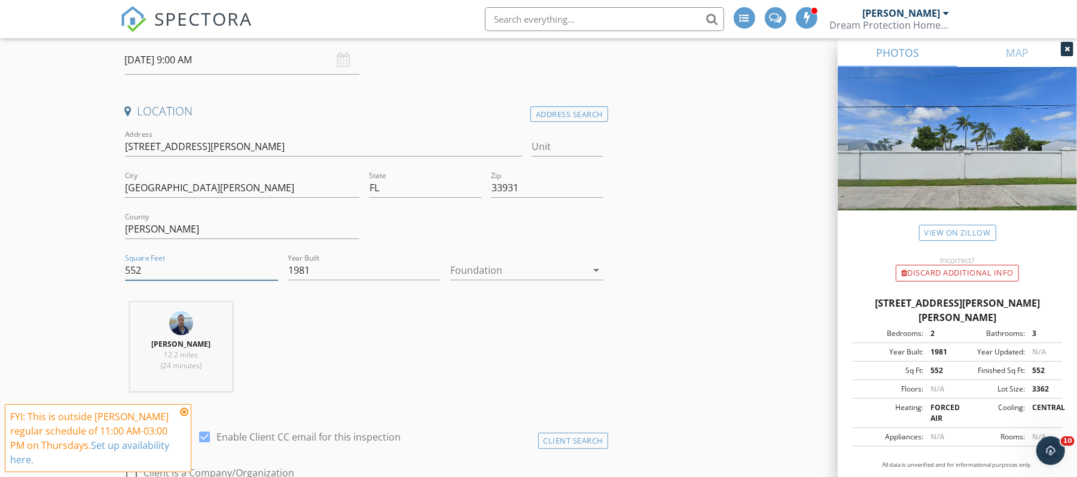
click at [151, 273] on input "552" at bounding box center [201, 271] width 153 height 20
type input "5"
type input "1101"
click at [366, 319] on div "Hernan Prieto 12.2 miles (24 minutes)" at bounding box center [364, 351] width 489 height 99
click at [182, 411] on icon at bounding box center [184, 412] width 8 height 10
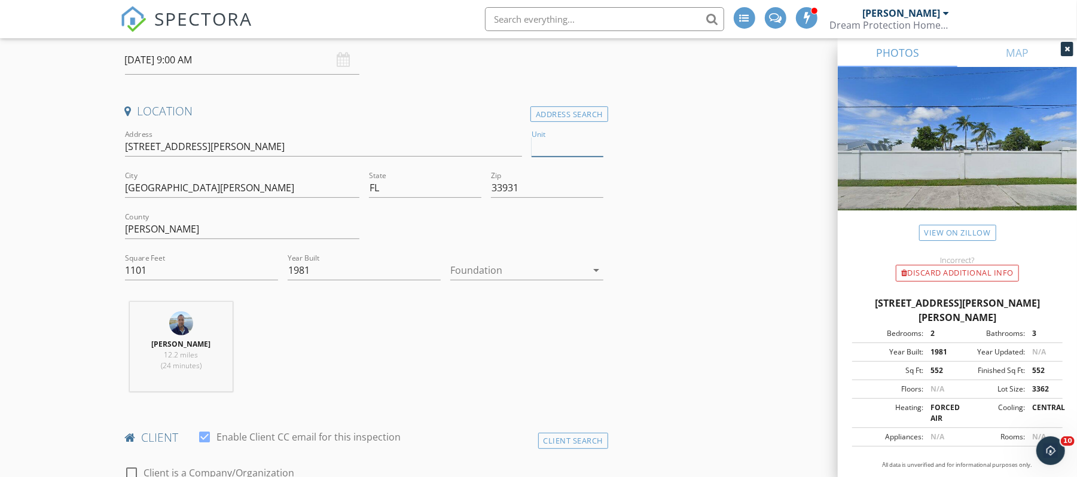
click at [579, 146] on input "Unit" at bounding box center [568, 147] width 72 height 20
type input "27"
click at [319, 142] on input "18008 San Carlos Blvd" at bounding box center [324, 147] width 398 height 20
type input "[STREET_ADDRESS][PERSON_NAME]"
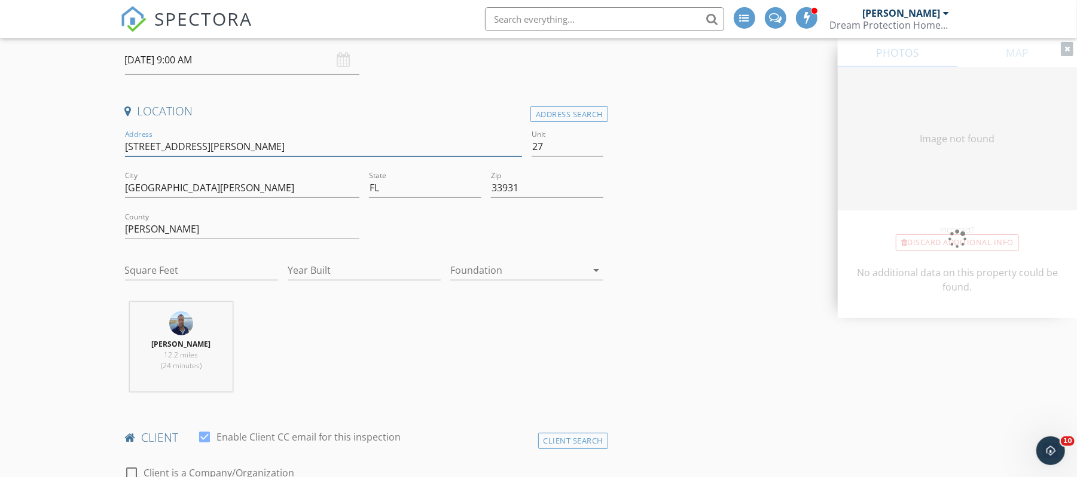
type input "552"
type input "1981"
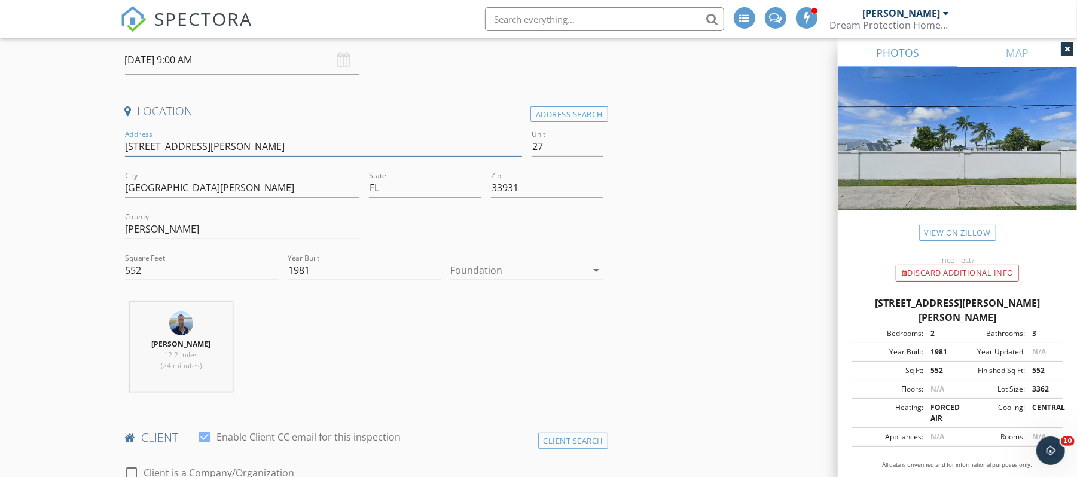
type input "18008 San Carlos Blvd, APT 27"
click at [556, 148] on input "27" at bounding box center [568, 147] width 72 height 20
type input "2"
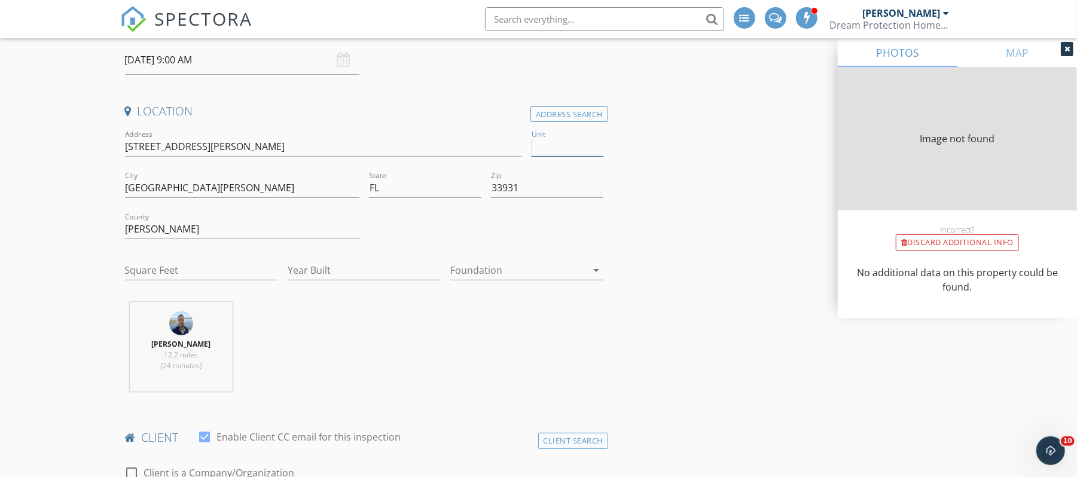
type input "552"
type input "1981"
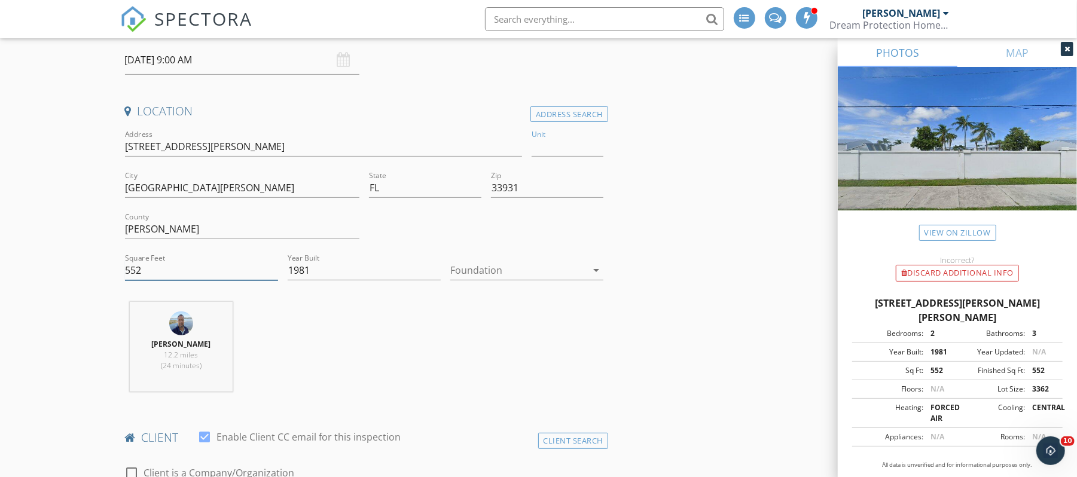
click at [166, 270] on input "552" at bounding box center [201, 271] width 153 height 20
type input "5"
type input "1101"
click at [343, 307] on div "Hernan Prieto 12.2 miles (24 minutes)" at bounding box center [364, 351] width 489 height 99
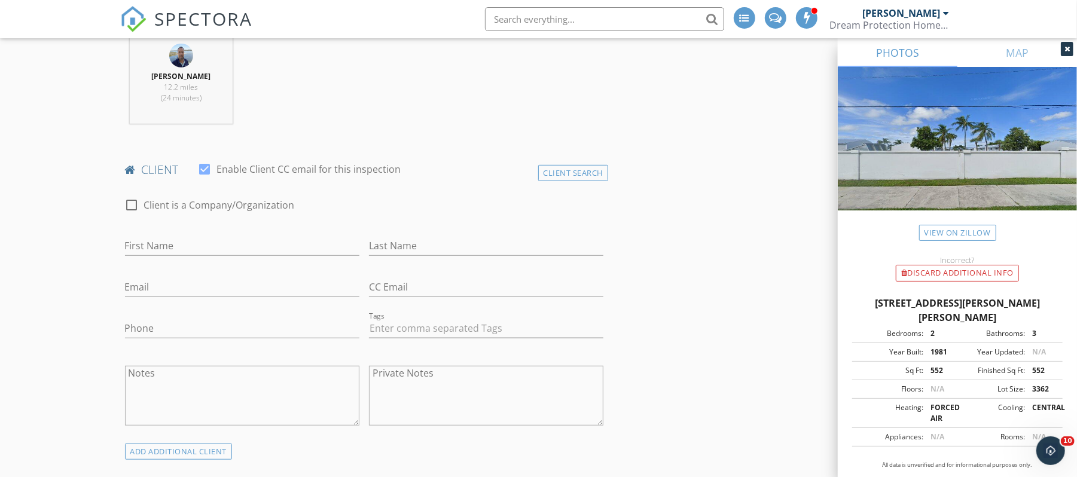
scroll to position [493, 0]
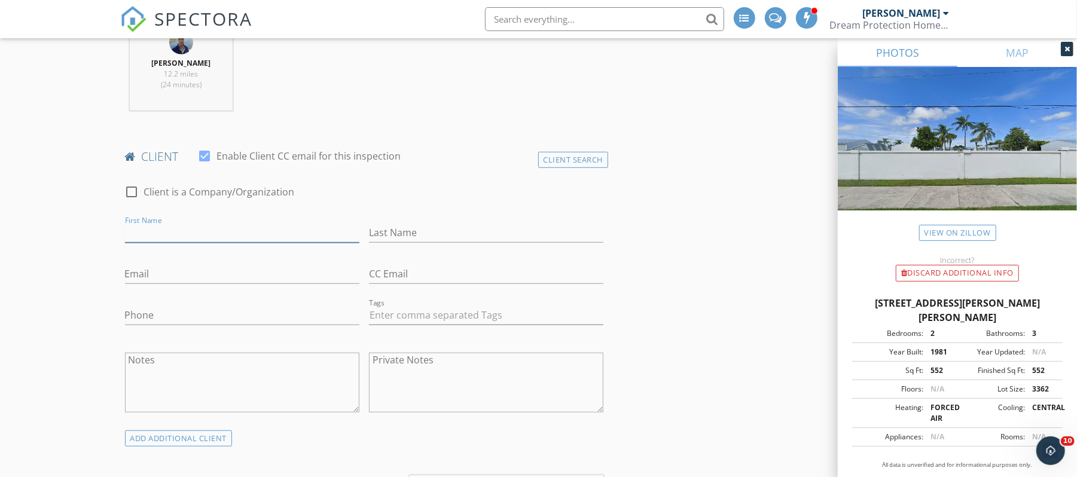
click at [221, 235] on input "First Name" at bounding box center [242, 233] width 234 height 20
type input "Joe & Joanne"
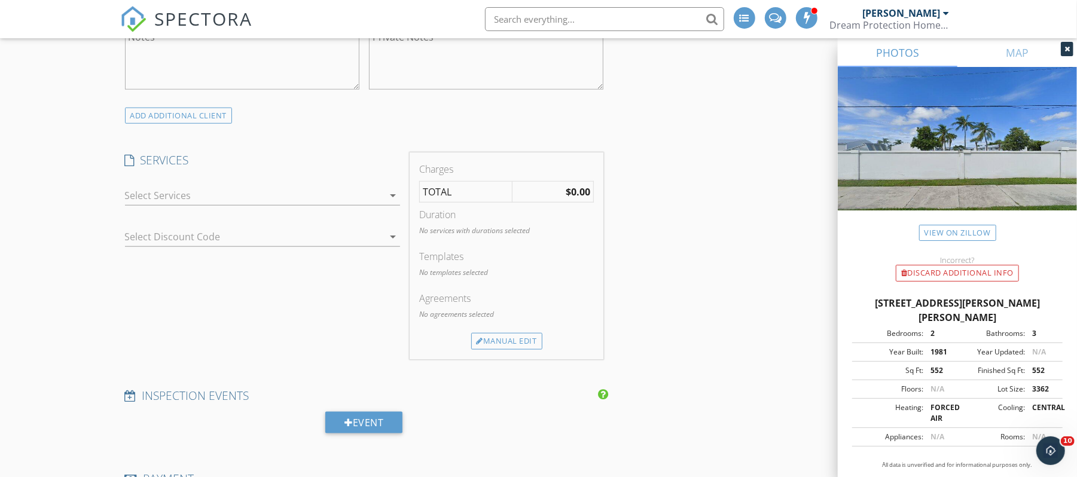
scroll to position [837, 0]
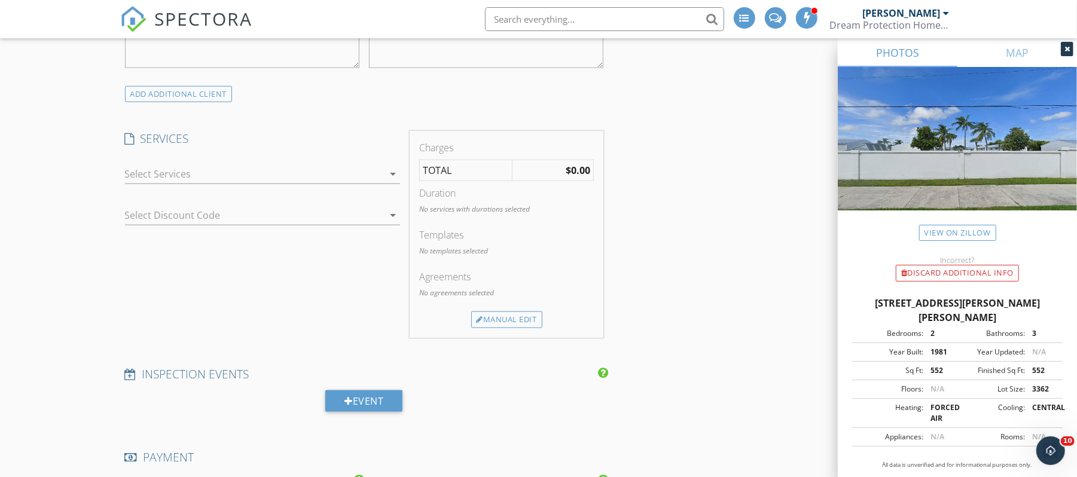
type input "Wilson"
click at [391, 179] on icon "arrow_drop_down" at bounding box center [393, 174] width 14 height 14
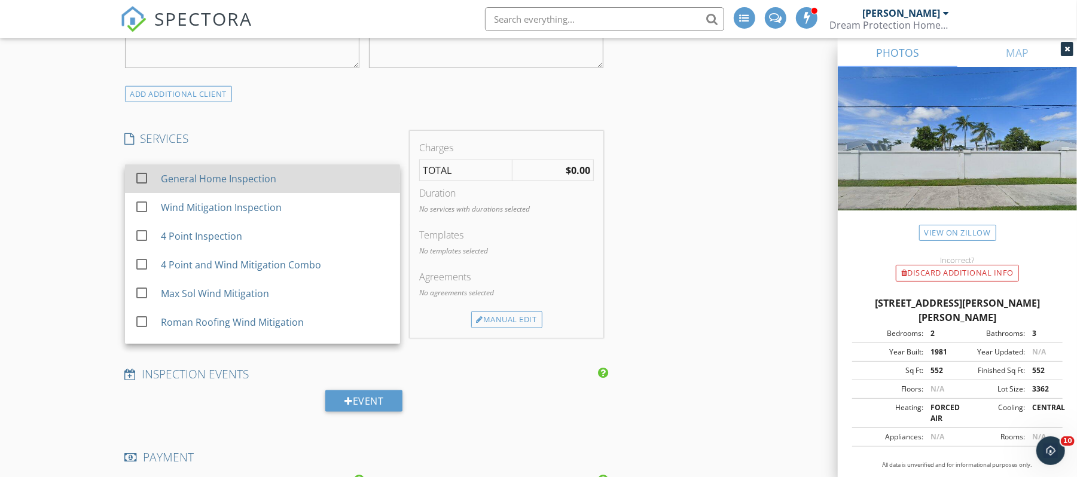
click at [221, 180] on div "General Home Inspection" at bounding box center [217, 179] width 115 height 14
checkbox input "true"
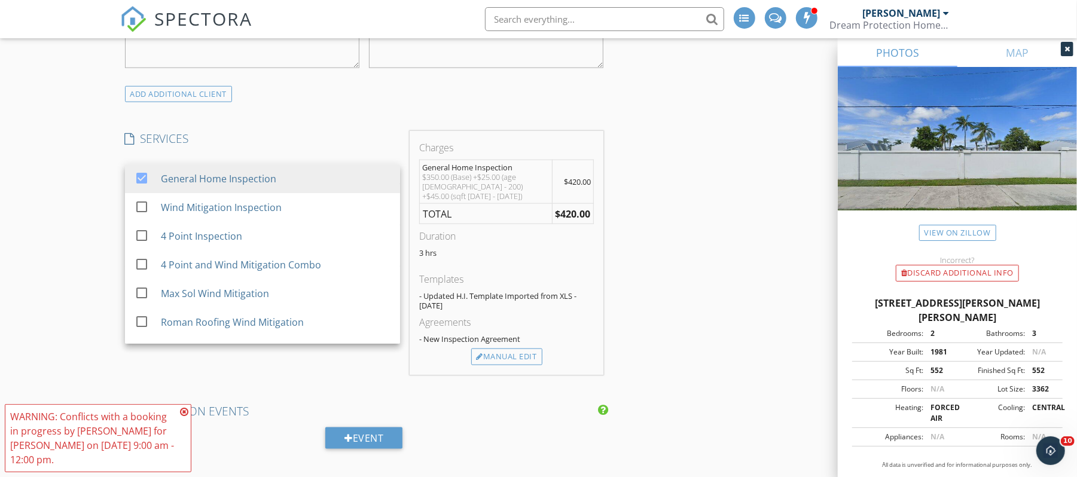
click at [184, 412] on icon at bounding box center [184, 412] width 8 height 10
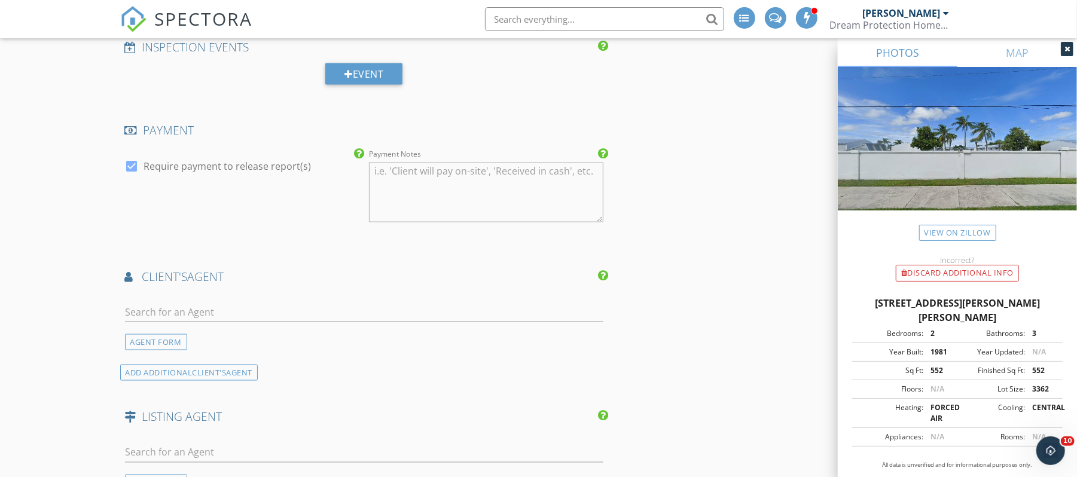
scroll to position [1232, 0]
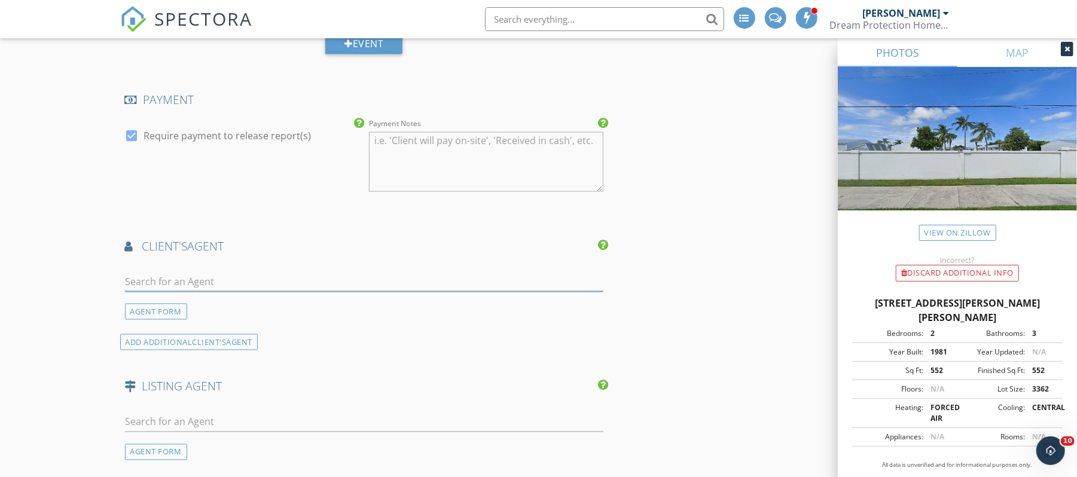
click at [323, 276] on input "text" at bounding box center [364, 282] width 479 height 20
type input "cathy lib"
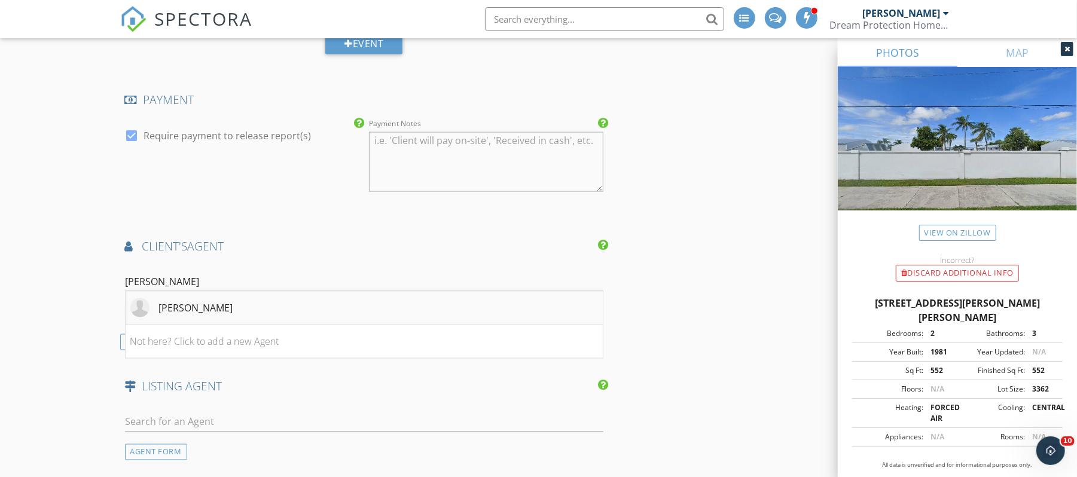
click at [191, 301] on div "Cathy Libecci" at bounding box center [196, 308] width 74 height 14
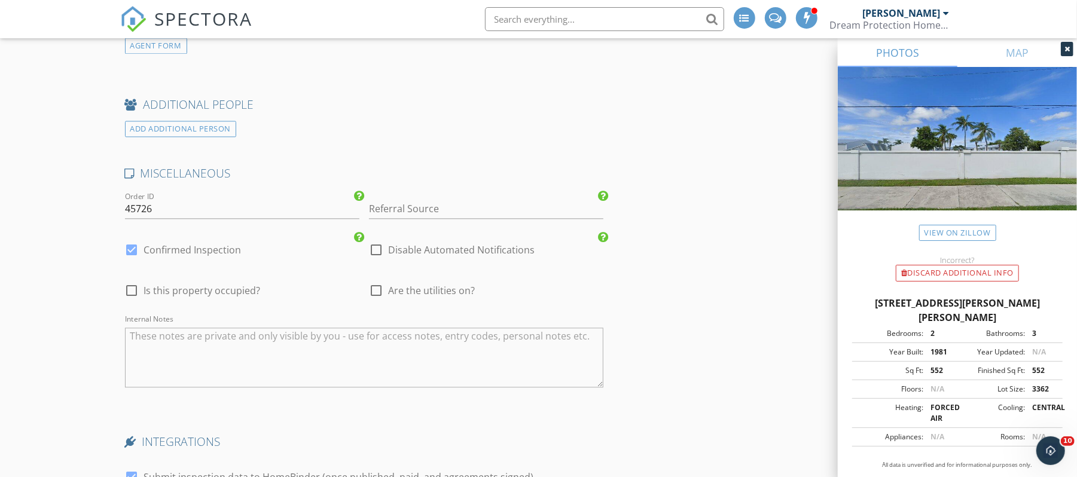
scroll to position [1904, 0]
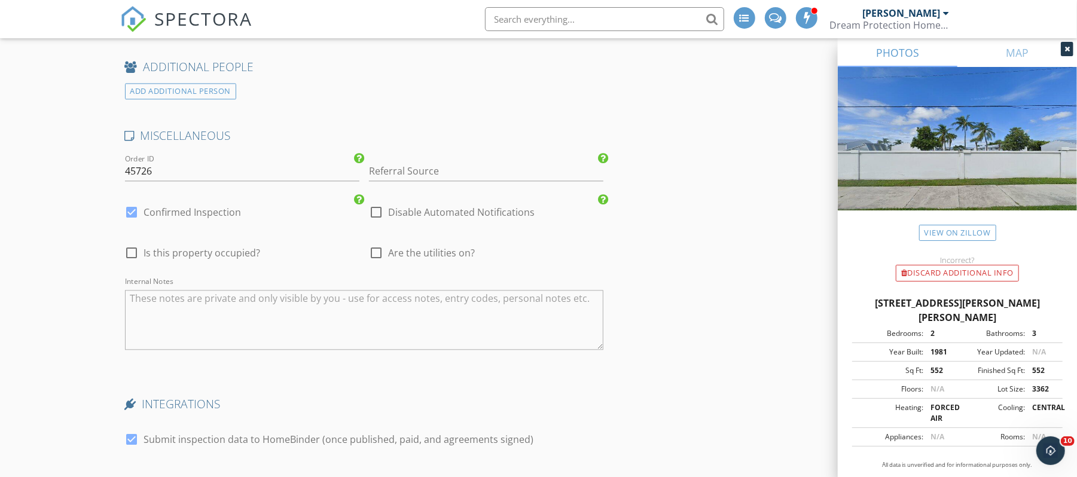
click at [133, 207] on div at bounding box center [132, 212] width 20 height 20
checkbox input "false"
checkbox input "true"
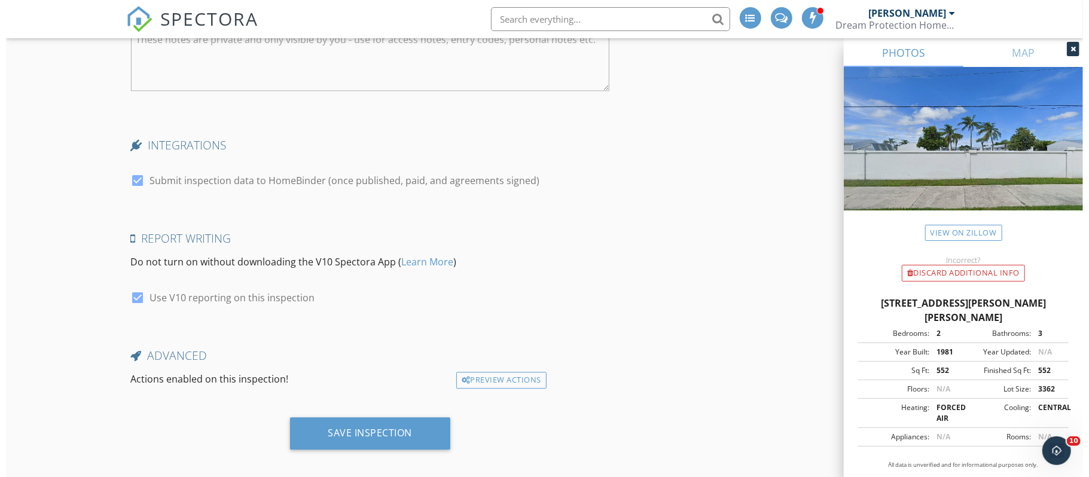
scroll to position [2168, 0]
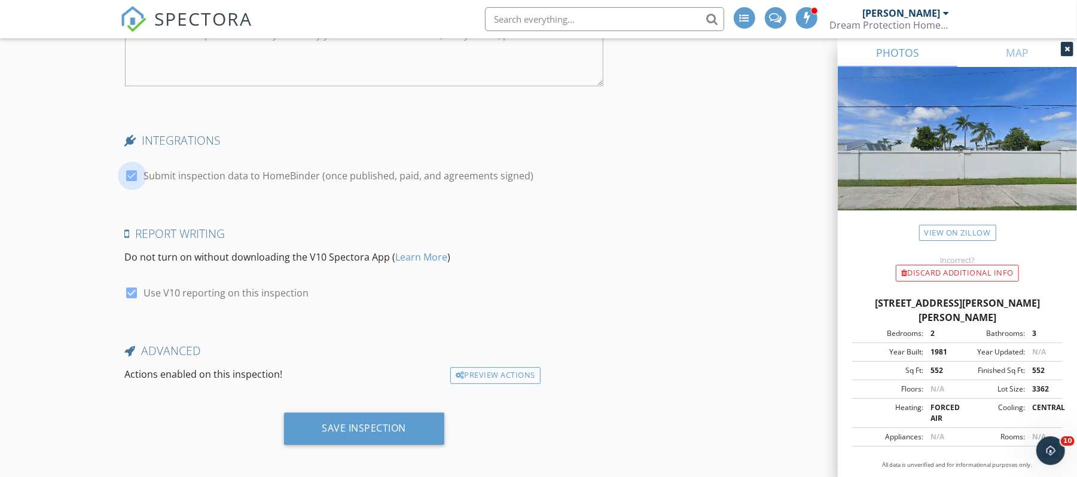
click at [130, 171] on div at bounding box center [132, 176] width 20 height 20
checkbox input "false"
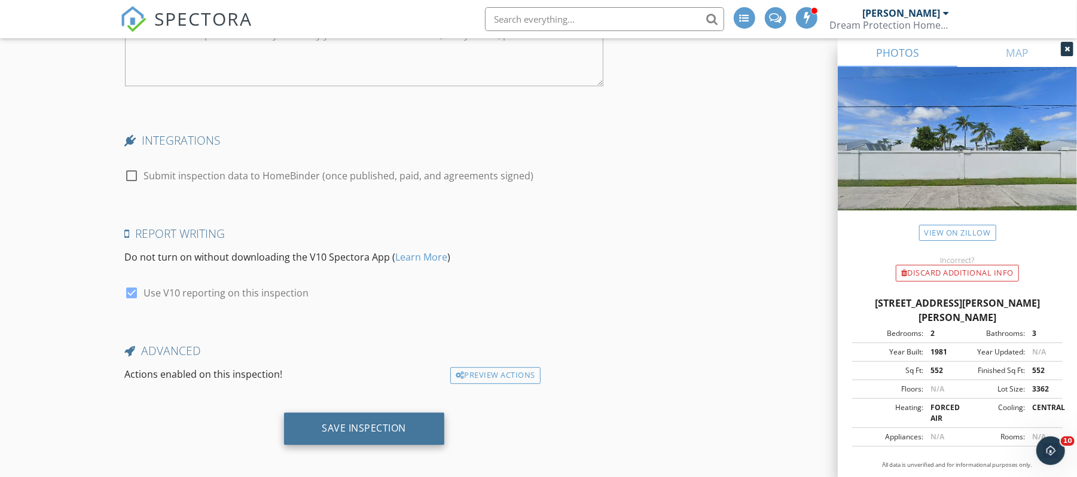
click at [388, 429] on div "Save Inspection" at bounding box center [364, 429] width 161 height 32
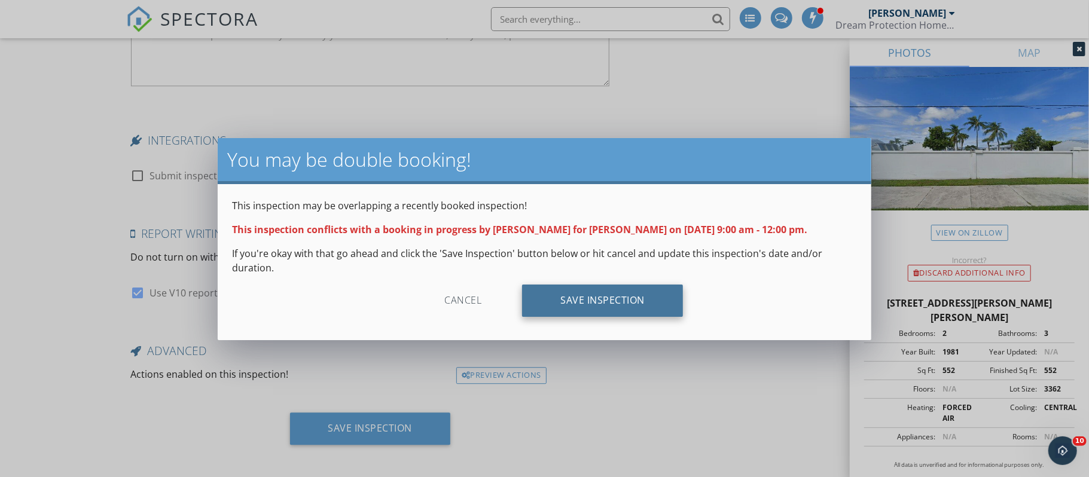
click at [622, 303] on div "Save Inspection" at bounding box center [602, 301] width 161 height 32
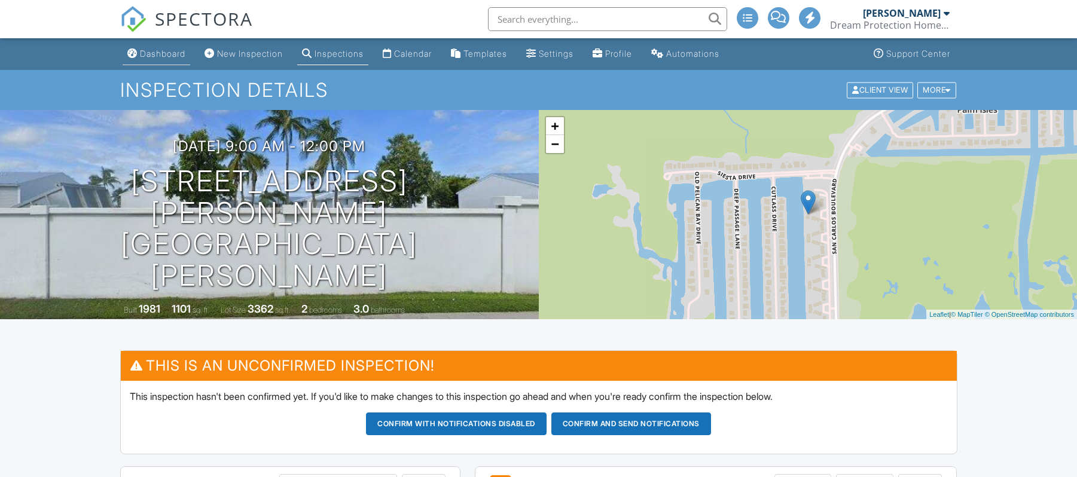
drag, startPoint x: 0, startPoint y: 0, endPoint x: 175, endPoint y: 54, distance: 183.3
click at [175, 54] on div "Dashboard" at bounding box center [162, 53] width 45 height 10
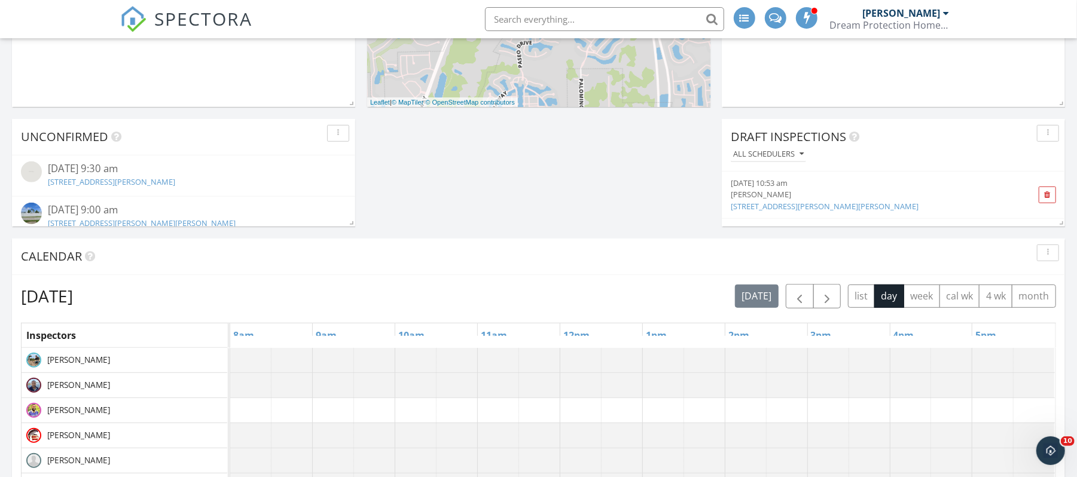
scroll to position [410, 0]
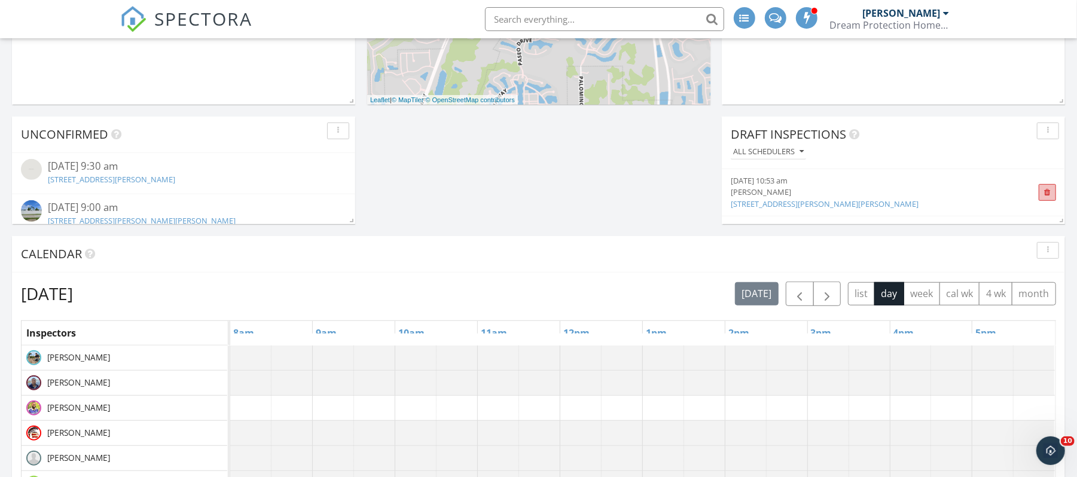
click at [1044, 196] on span at bounding box center [1047, 193] width 7 height 8
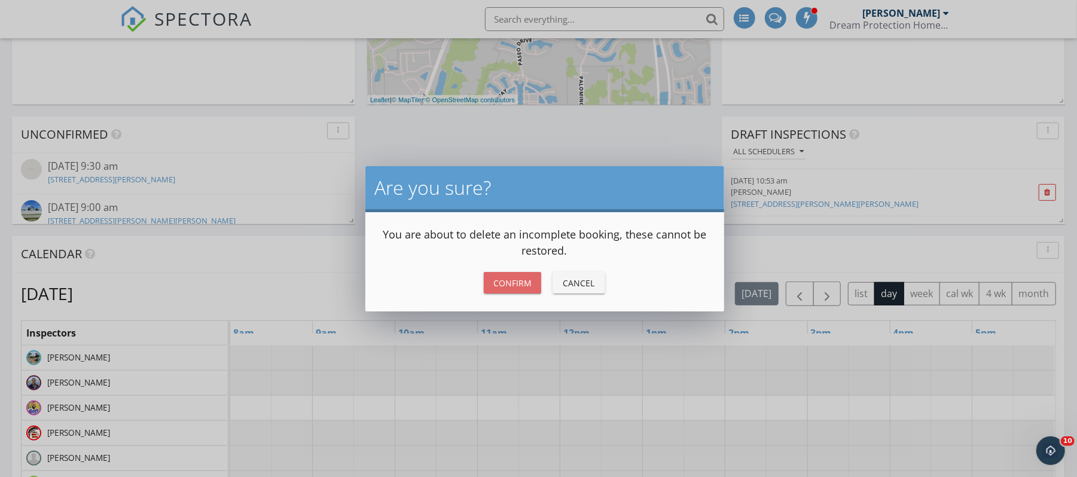
click at [510, 283] on div "Confirm" at bounding box center [512, 283] width 38 height 13
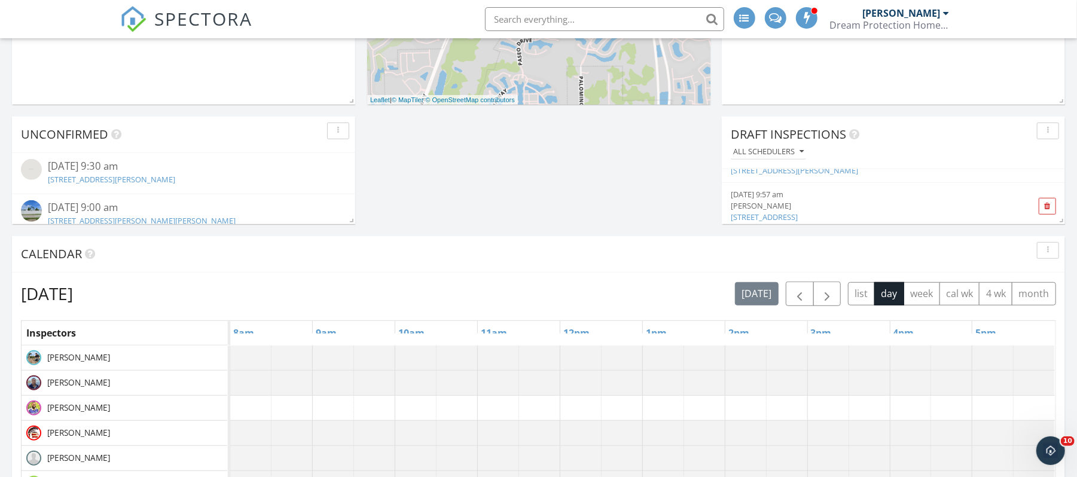
scroll to position [173, 0]
click at [768, 188] on div "Tonia Tenuta" at bounding box center [866, 184] width 271 height 11
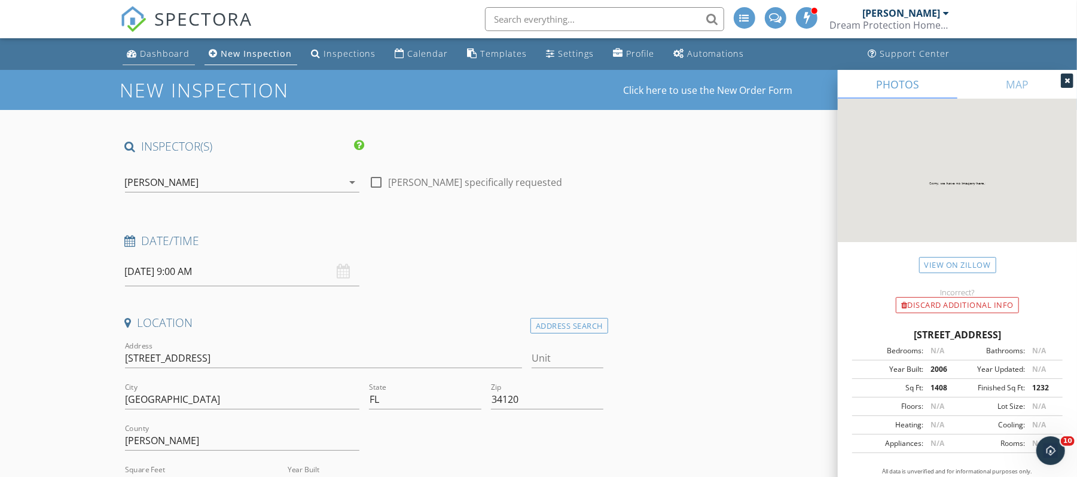
click at [161, 53] on div "Dashboard" at bounding box center [166, 53] width 50 height 11
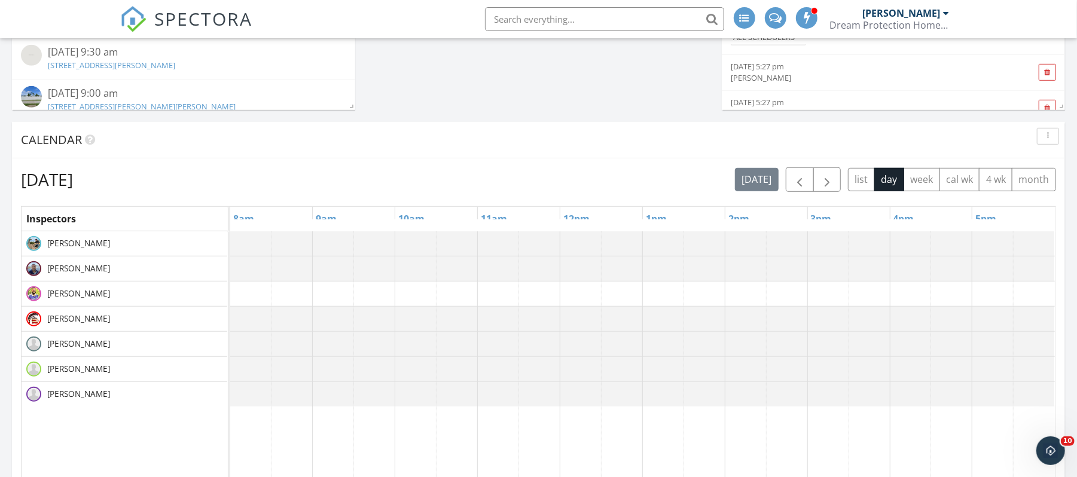
scroll to position [539, 0]
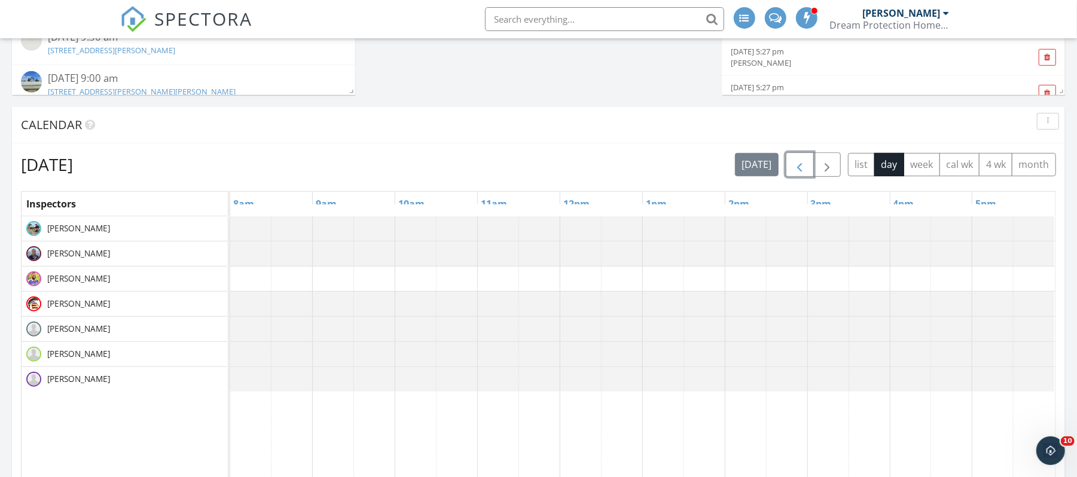
click at [795, 165] on span "button" at bounding box center [799, 165] width 14 height 14
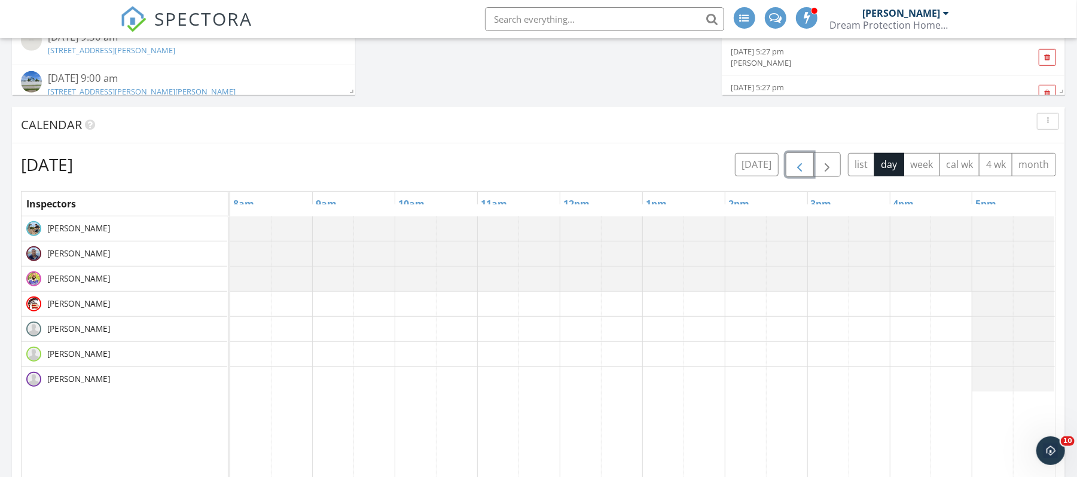
click at [795, 165] on span "button" at bounding box center [799, 165] width 14 height 14
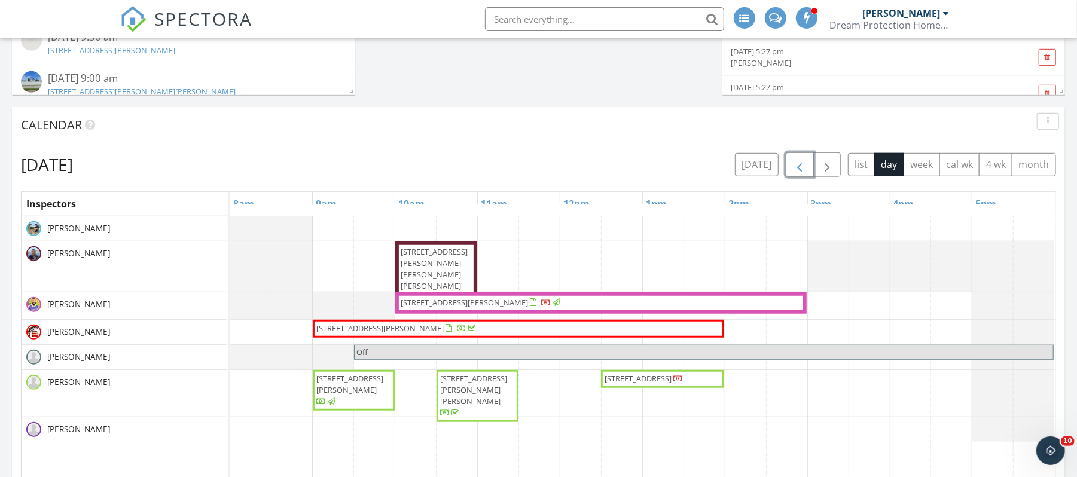
click at [654, 384] on span "2240 Oleander St, Saint James City 33956" at bounding box center [638, 378] width 67 height 11
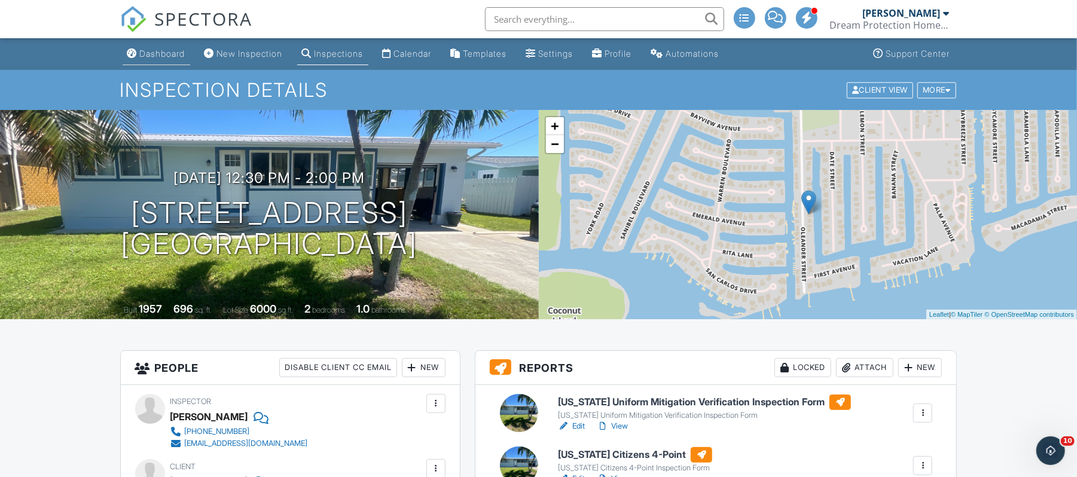
click at [163, 53] on div "Dashboard" at bounding box center [162, 53] width 45 height 10
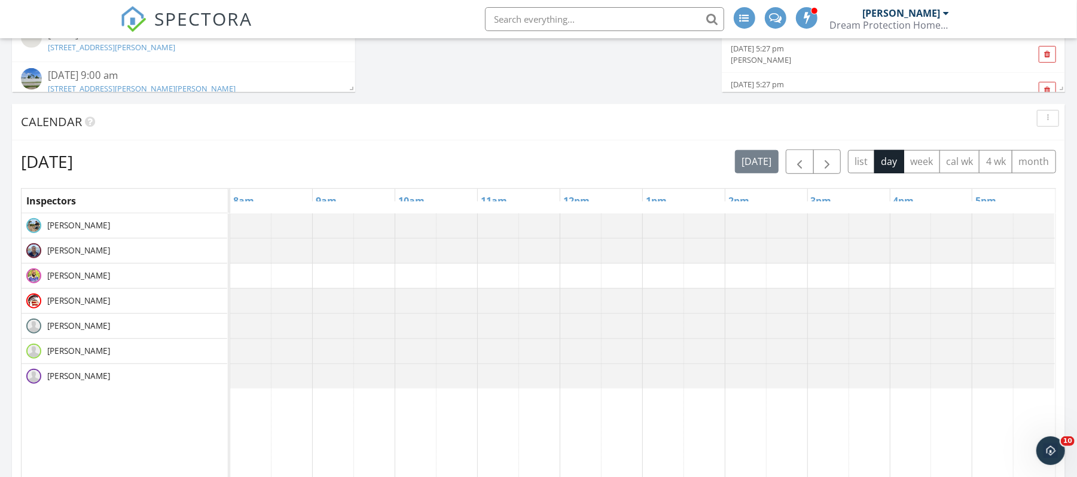
scroll to position [556, 0]
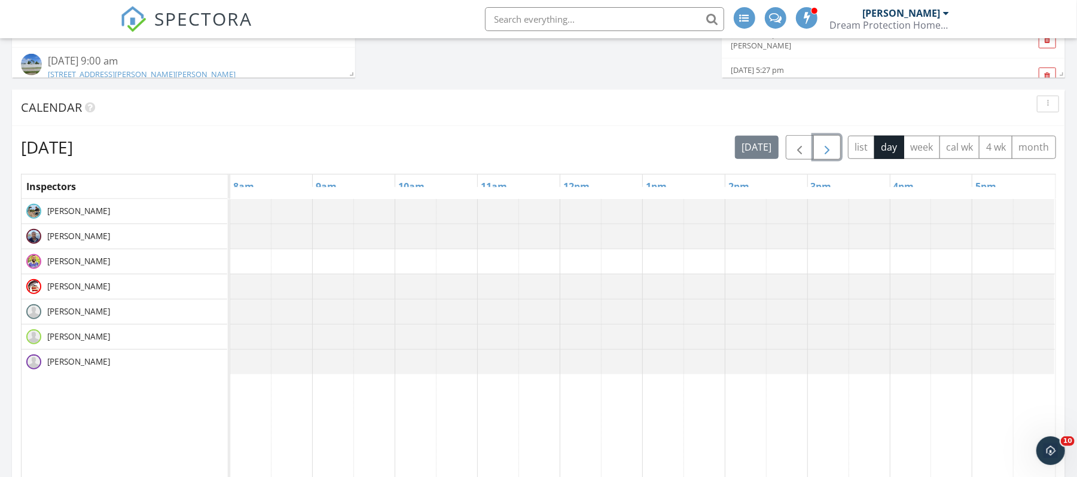
click at [828, 150] on span "button" at bounding box center [827, 148] width 14 height 14
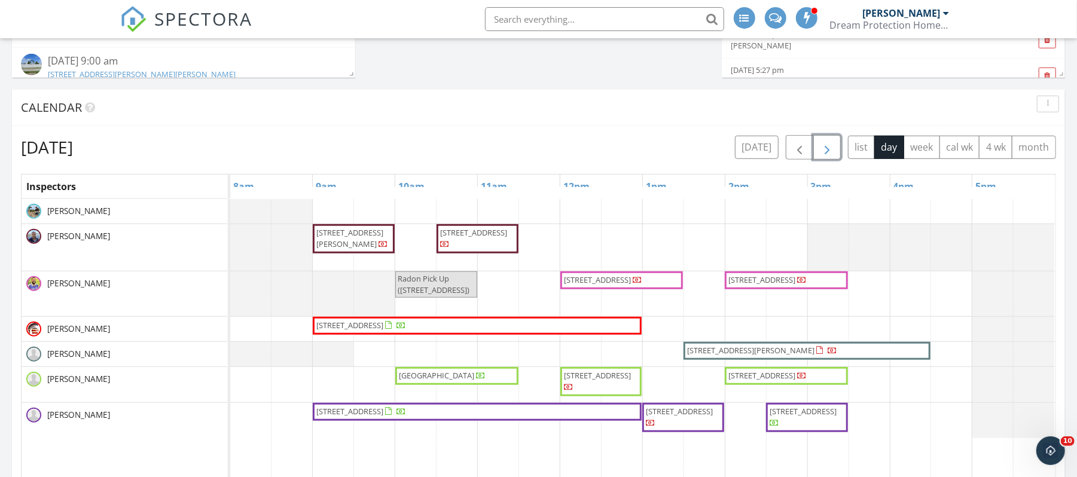
click at [828, 150] on span "button" at bounding box center [827, 148] width 14 height 14
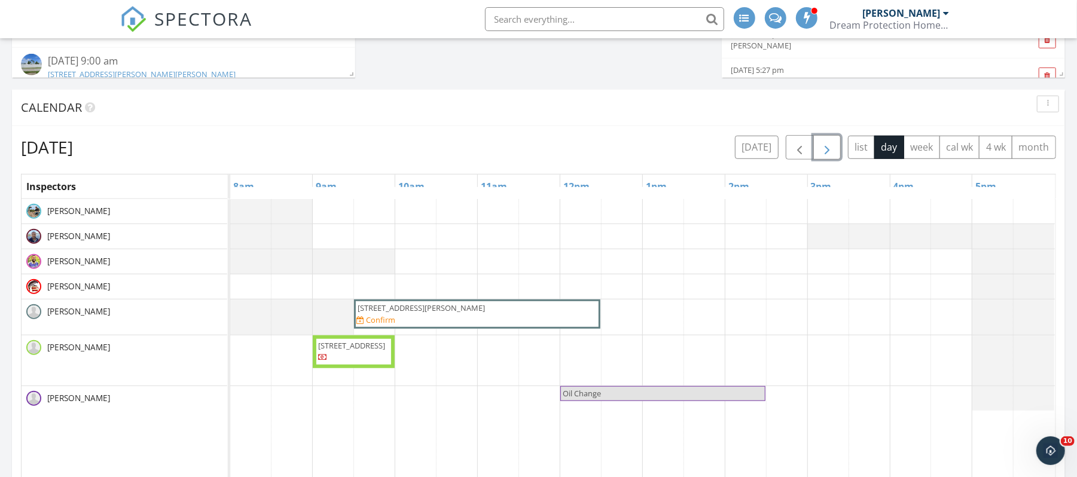
click at [828, 150] on span "button" at bounding box center [827, 148] width 14 height 14
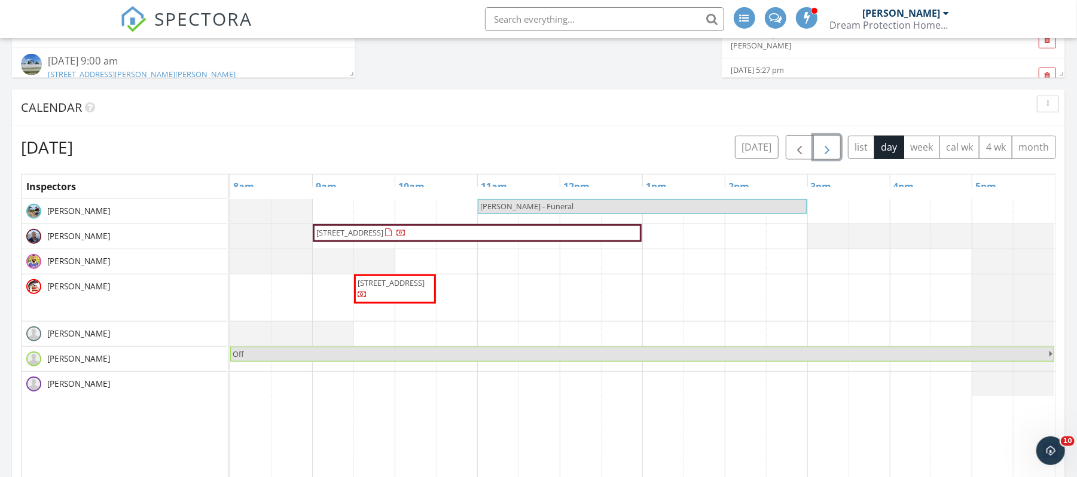
click at [828, 150] on span "button" at bounding box center [827, 148] width 14 height 14
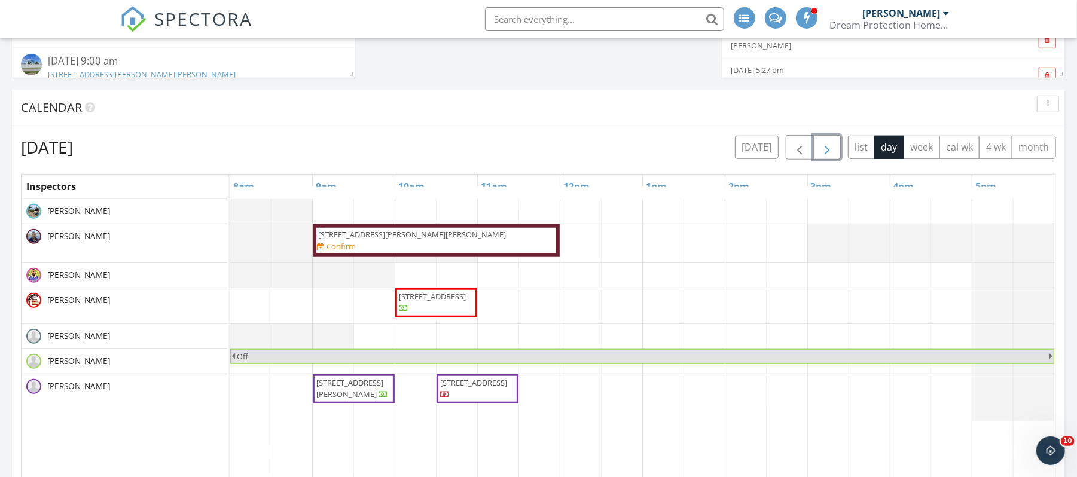
click at [477, 240] on div "18008 San Carlos Blvd, APT 27 , Fort Myers Beach 33931 Confirm" at bounding box center [436, 240] width 239 height 23
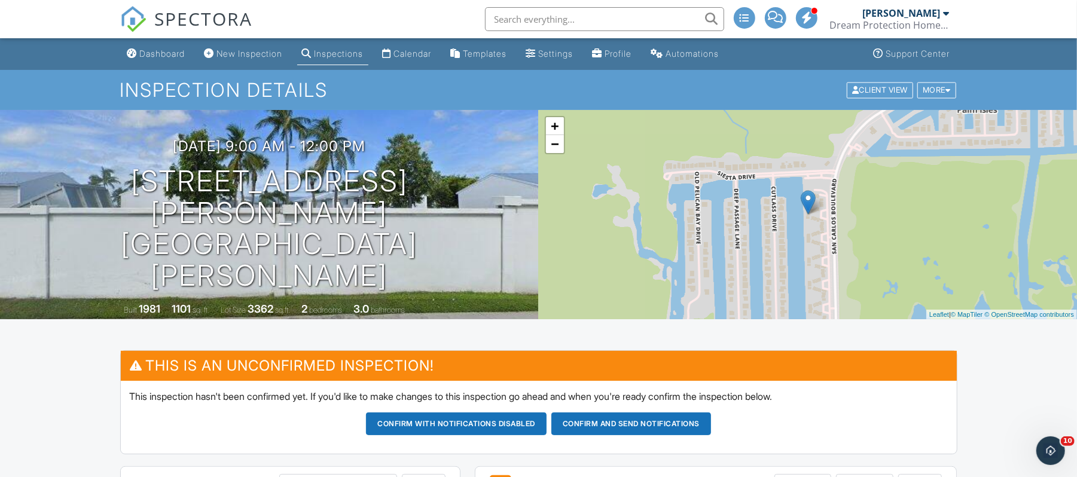
drag, startPoint x: 1084, startPoint y: 48, endPoint x: 1057, endPoint y: -55, distance: 106.9
click at [156, 56] on div "Dashboard" at bounding box center [162, 53] width 45 height 10
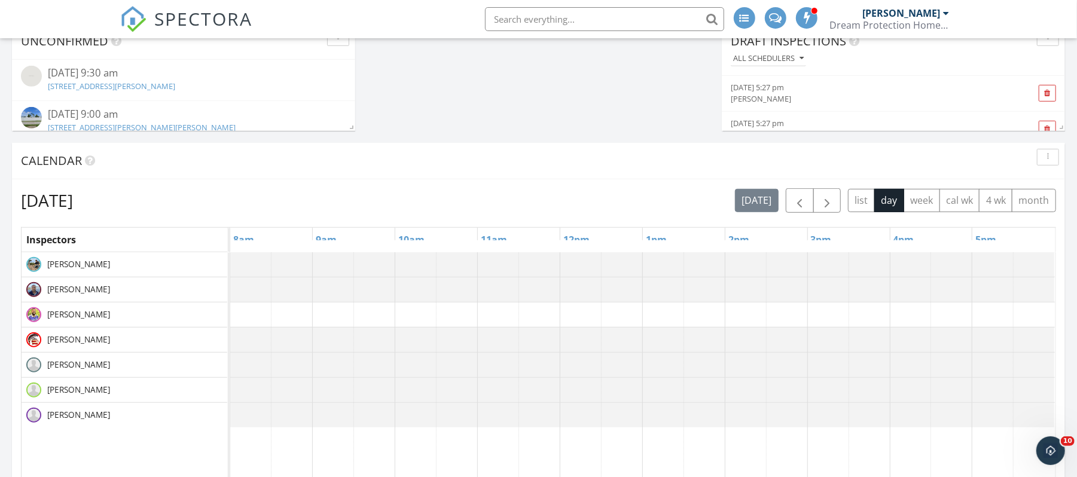
scroll to position [512, 0]
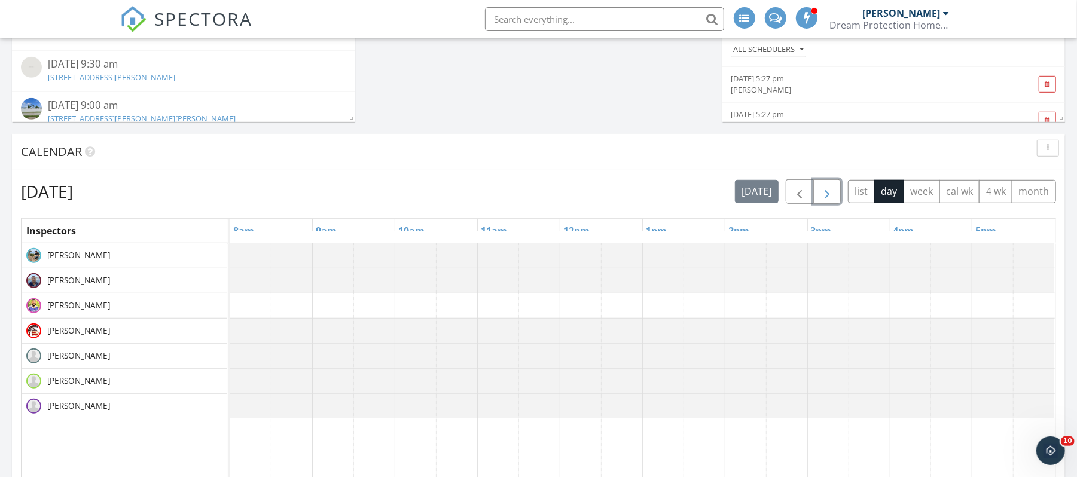
click at [828, 190] on span "button" at bounding box center [827, 192] width 14 height 14
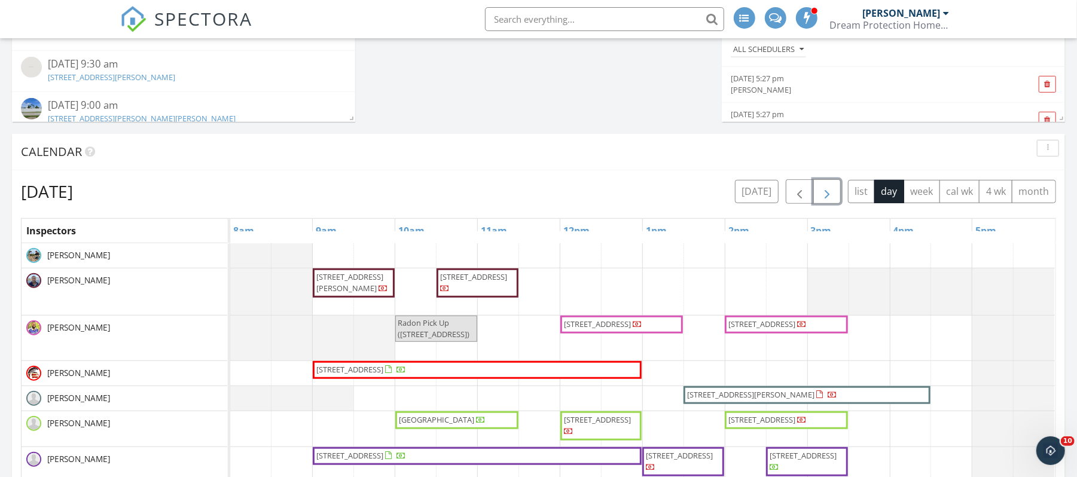
click at [828, 190] on span "button" at bounding box center [827, 192] width 14 height 14
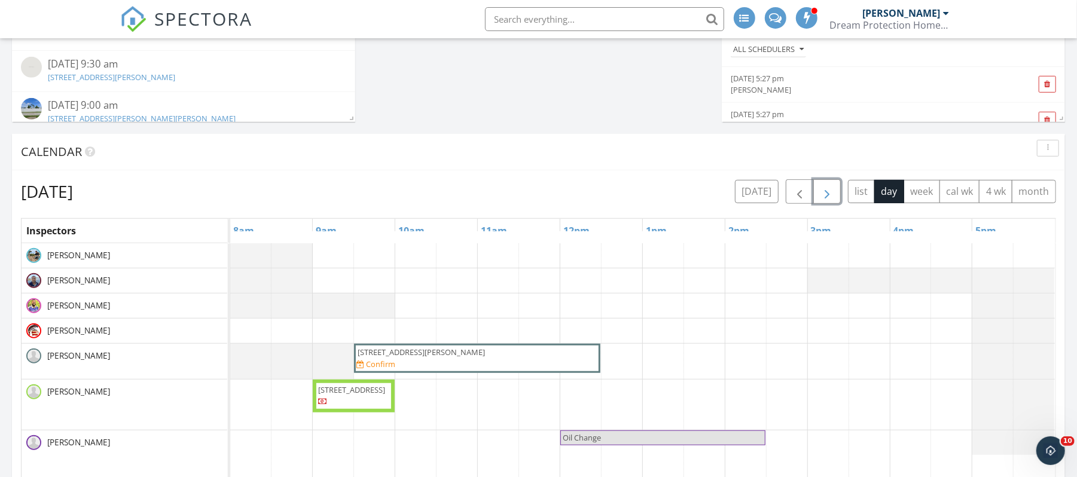
click at [828, 190] on span "button" at bounding box center [827, 192] width 14 height 14
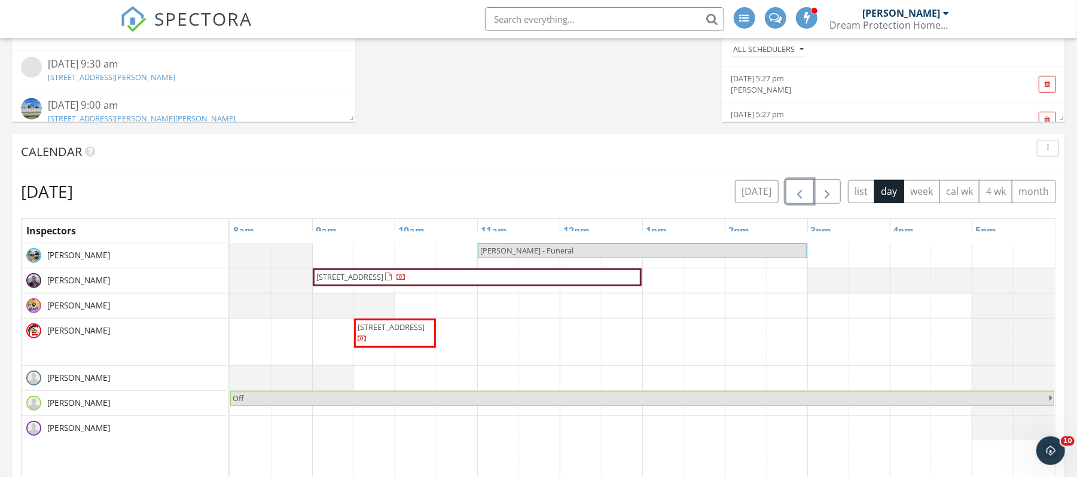
click at [795, 192] on span "button" at bounding box center [799, 192] width 14 height 14
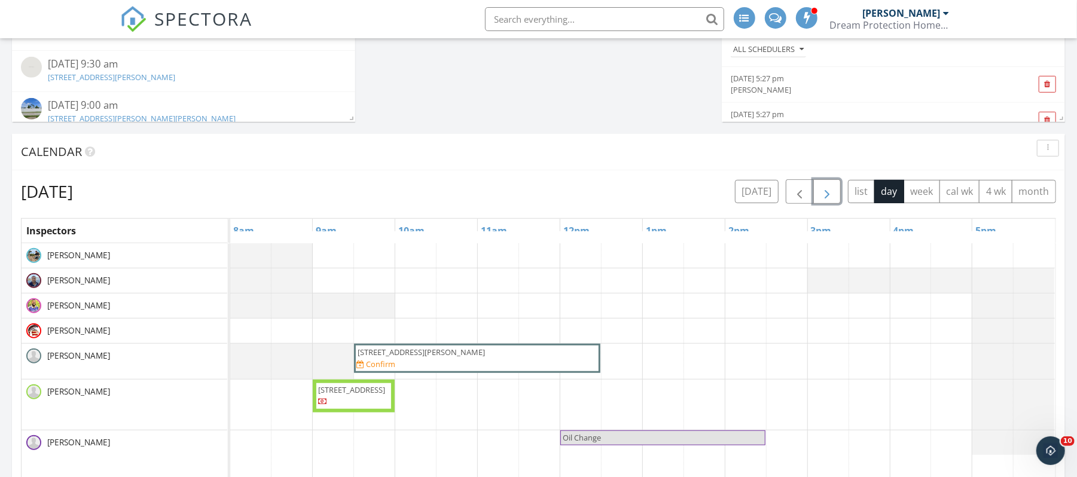
click at [823, 193] on span "button" at bounding box center [827, 192] width 14 height 14
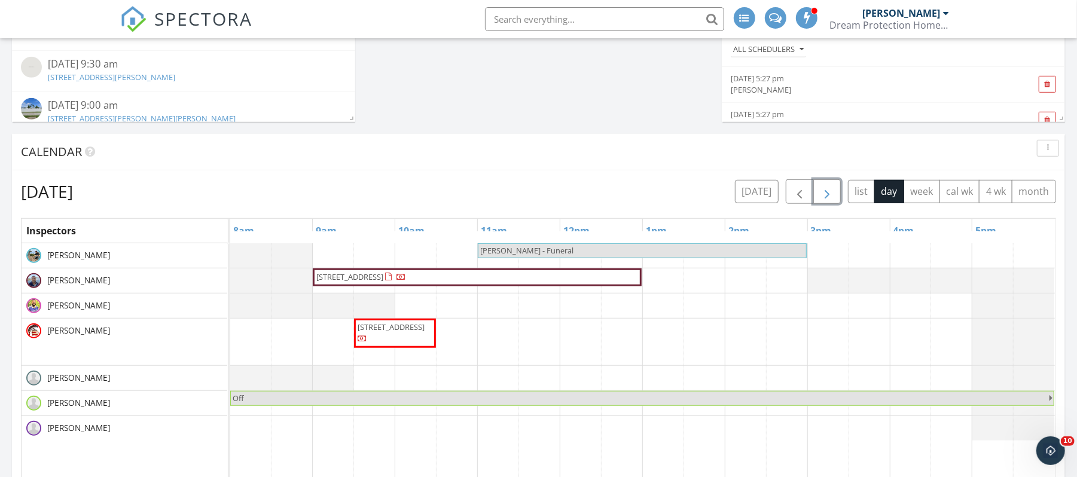
click at [823, 193] on span "button" at bounding box center [827, 192] width 14 height 14
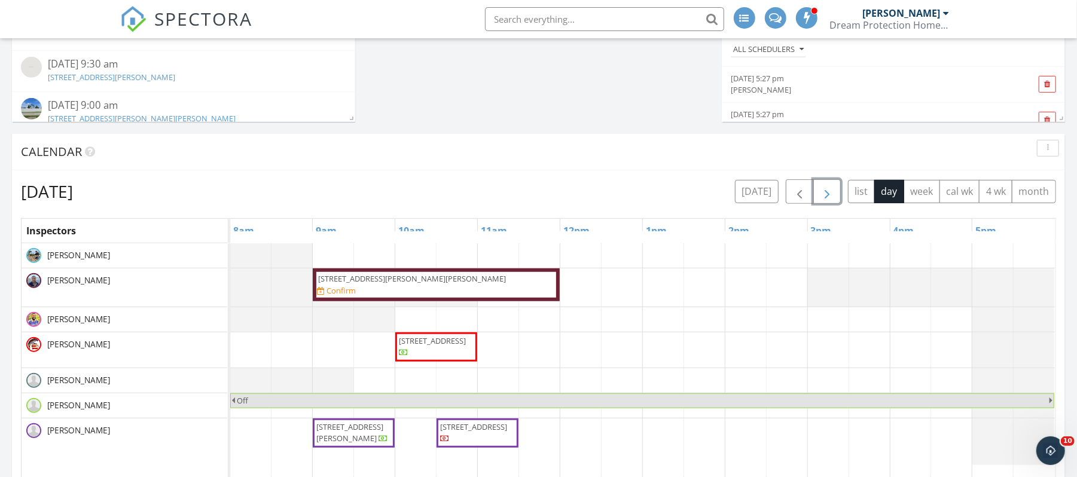
click at [823, 192] on span "button" at bounding box center [827, 192] width 14 height 14
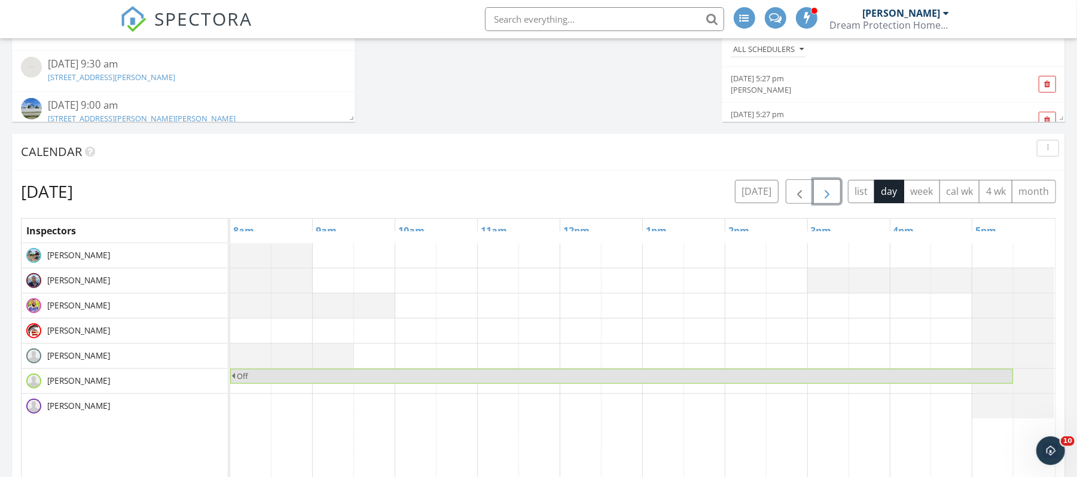
click at [823, 192] on span "button" at bounding box center [827, 192] width 14 height 14
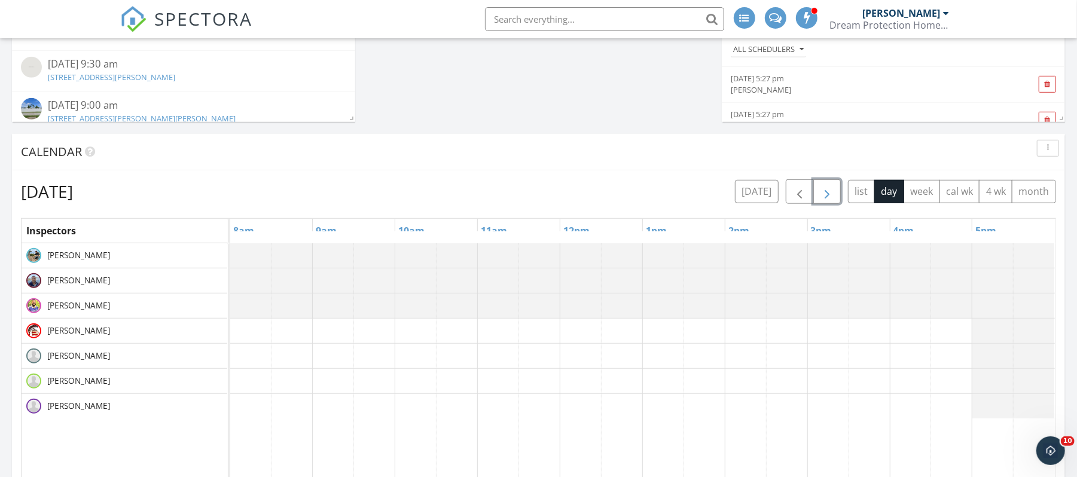
click at [820, 194] on span "button" at bounding box center [827, 192] width 14 height 14
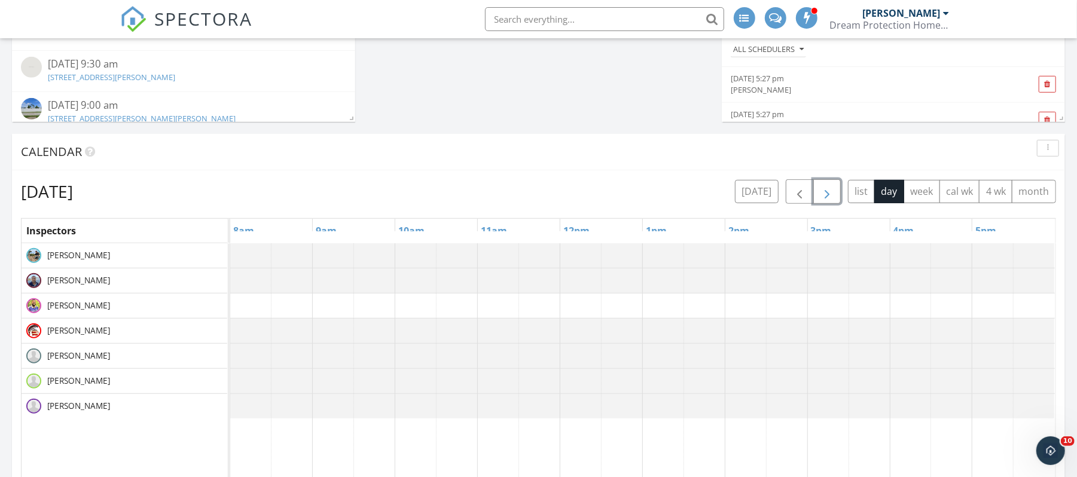
click at [820, 194] on span "button" at bounding box center [827, 192] width 14 height 14
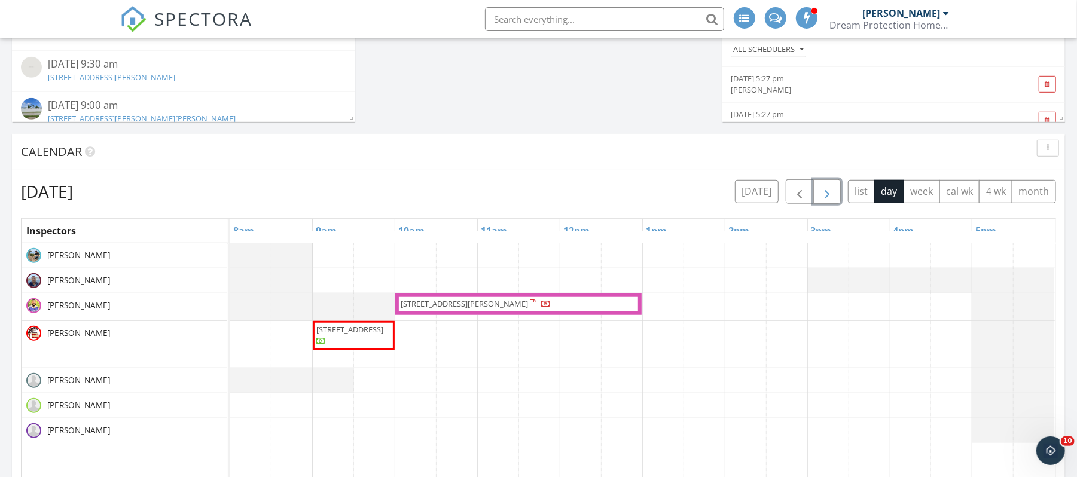
click at [820, 194] on span "button" at bounding box center [827, 192] width 14 height 14
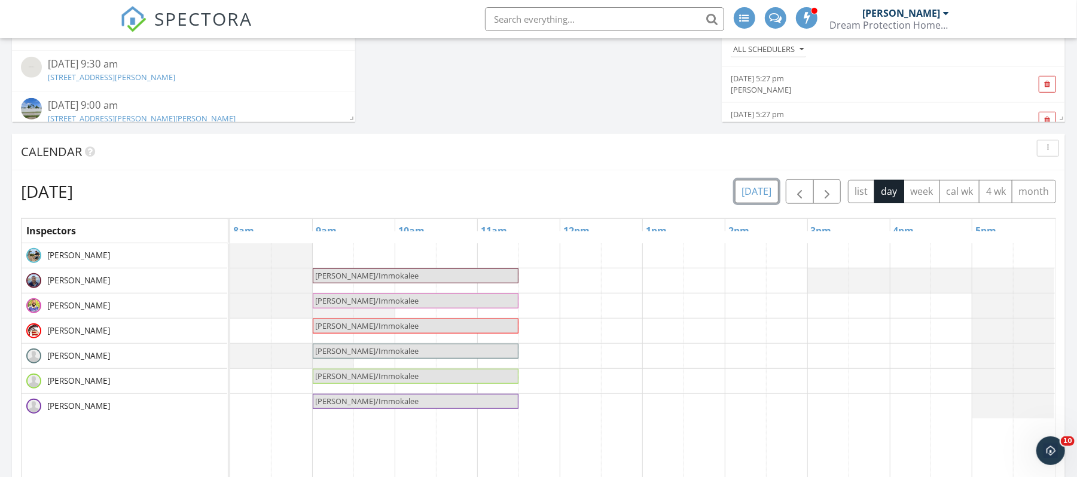
click at [763, 193] on button "[DATE]" at bounding box center [757, 191] width 44 height 23
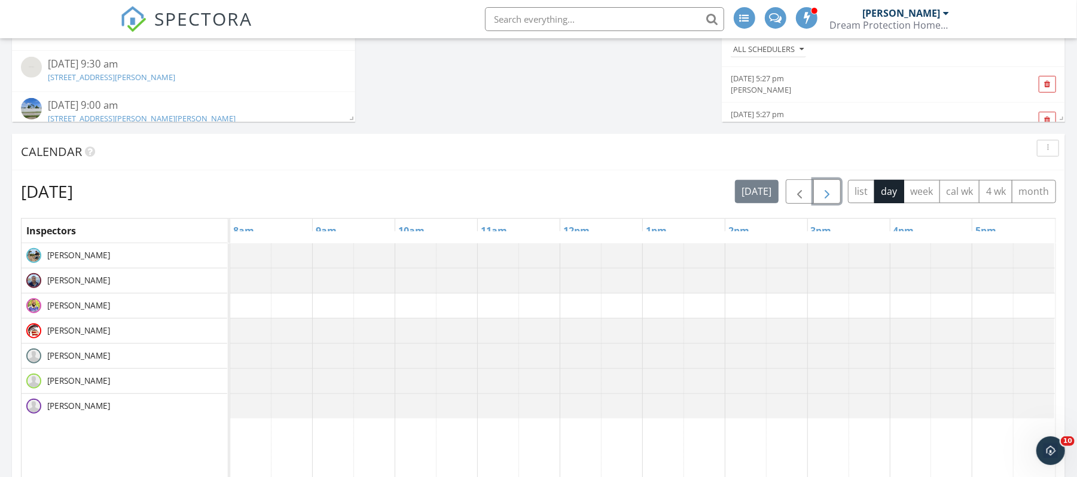
click at [828, 187] on span "button" at bounding box center [827, 192] width 14 height 14
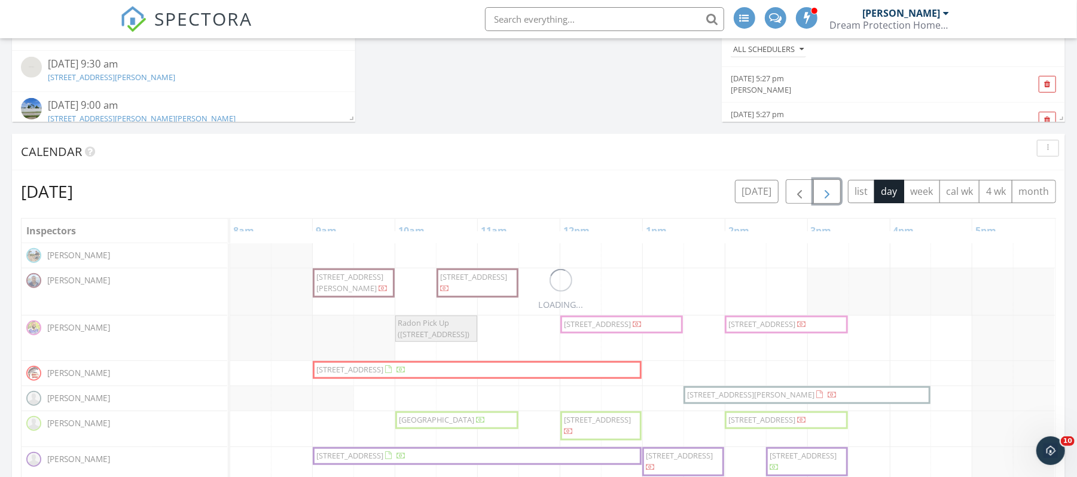
click at [828, 187] on span "button" at bounding box center [827, 192] width 14 height 14
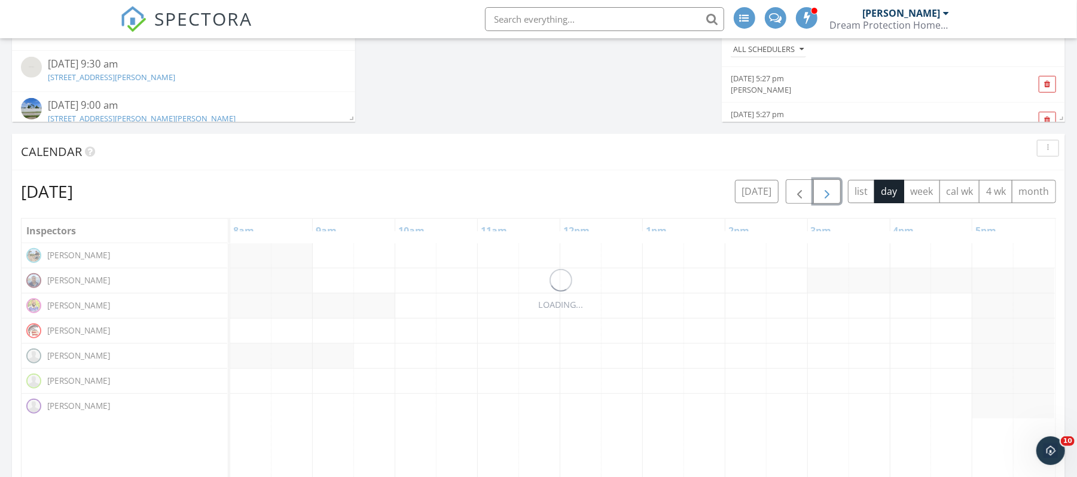
click at [828, 187] on span "button" at bounding box center [827, 192] width 14 height 14
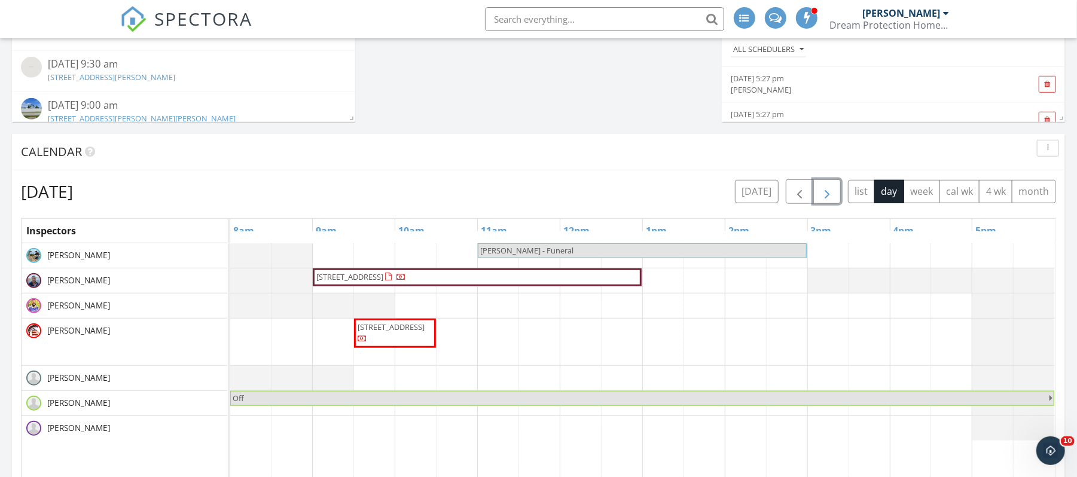
click at [828, 187] on span "button" at bounding box center [827, 192] width 14 height 14
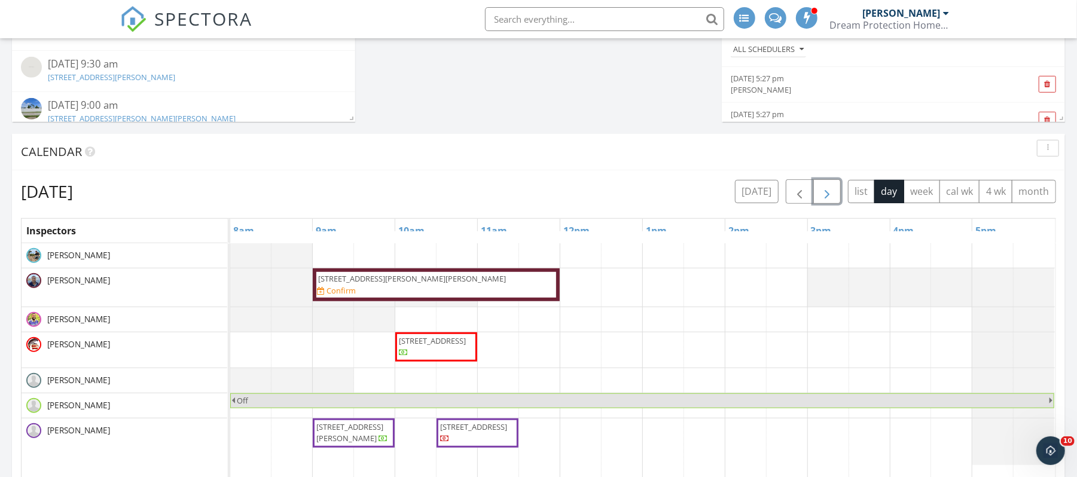
click at [488, 291] on div "18008 San Carlos Blvd, APT 27 , Fort Myers Beach 33931 Confirm" at bounding box center [436, 284] width 239 height 23
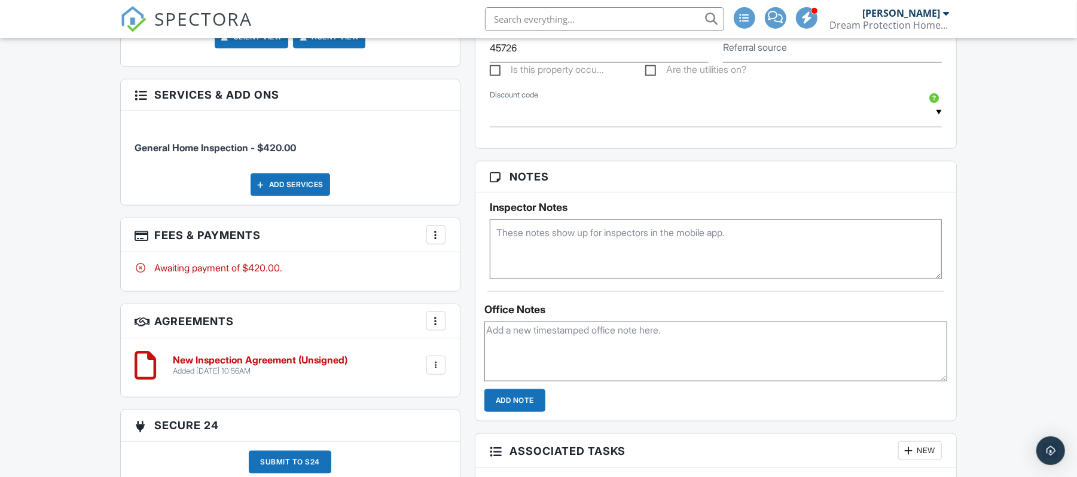
scroll to position [740, 0]
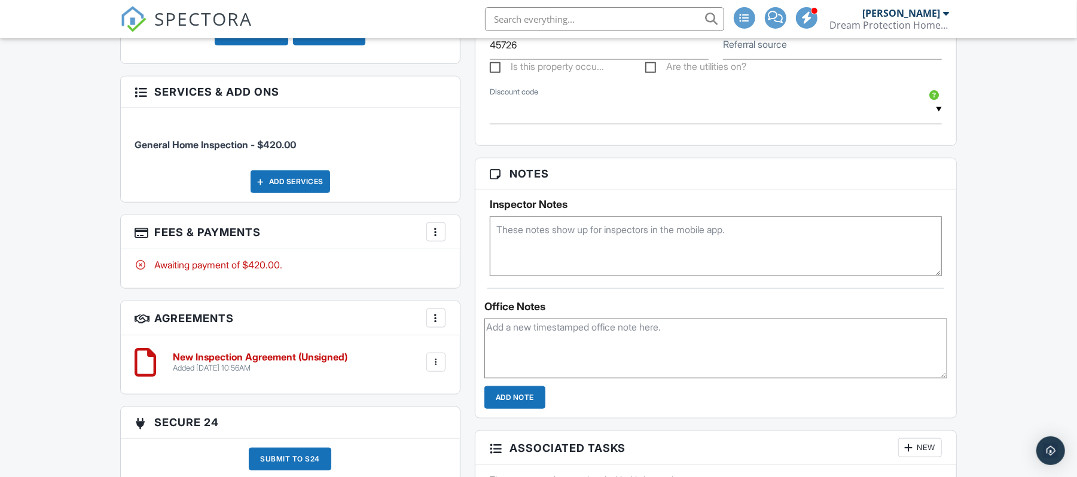
click at [1076, 288] on html "SPECTORA [PERSON_NAME] Dream Protection Home Inspection LLC Role: Inspector Cha…" at bounding box center [538, 142] width 1077 height 1764
click at [679, 340] on textarea at bounding box center [715, 349] width 463 height 60
click at [687, 335] on textarea "contract being signed. client will call me later to discuss services" at bounding box center [715, 349] width 463 height 60
click at [826, 329] on textarea "contract being signed. client will call me later today to discuss services" at bounding box center [715, 349] width 463 height 60
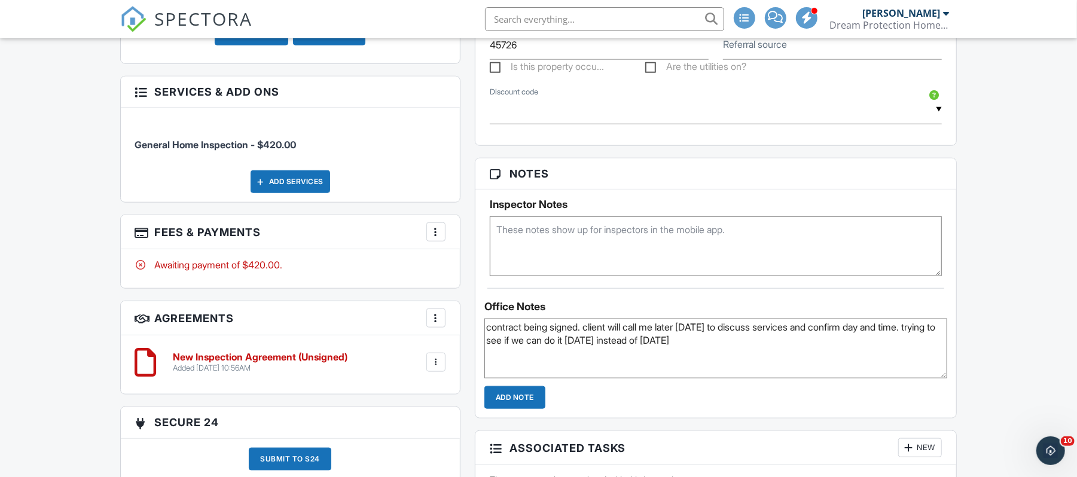
type textarea "contract being signed. client will call me later today to discuss services and …"
click at [520, 401] on input "Add Note" at bounding box center [514, 397] width 61 height 23
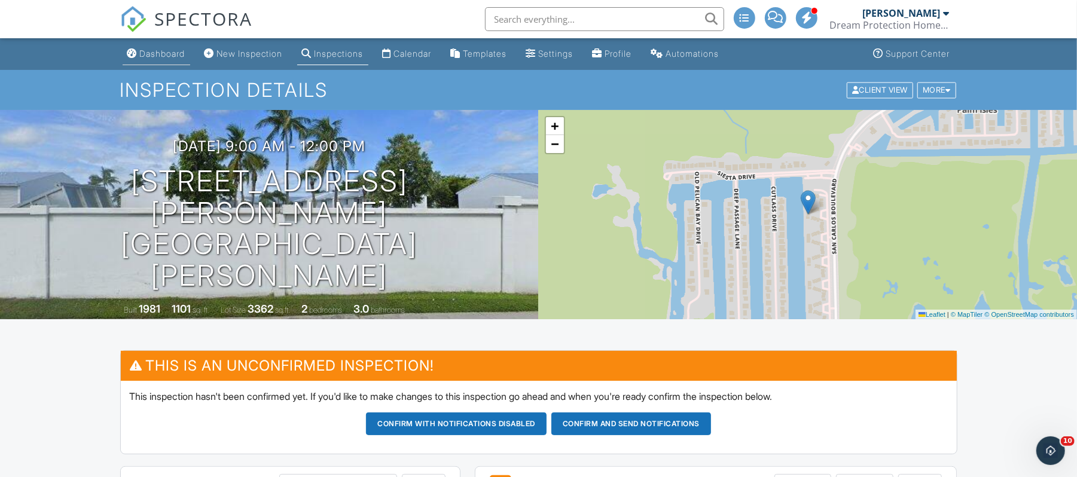
click at [153, 55] on div "Dashboard" at bounding box center [162, 53] width 45 height 10
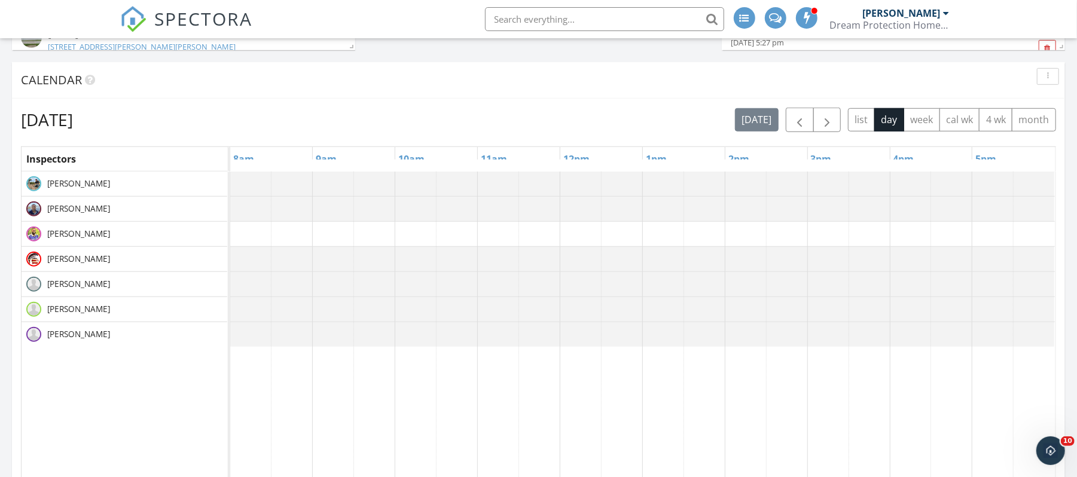
scroll to position [604, 0]
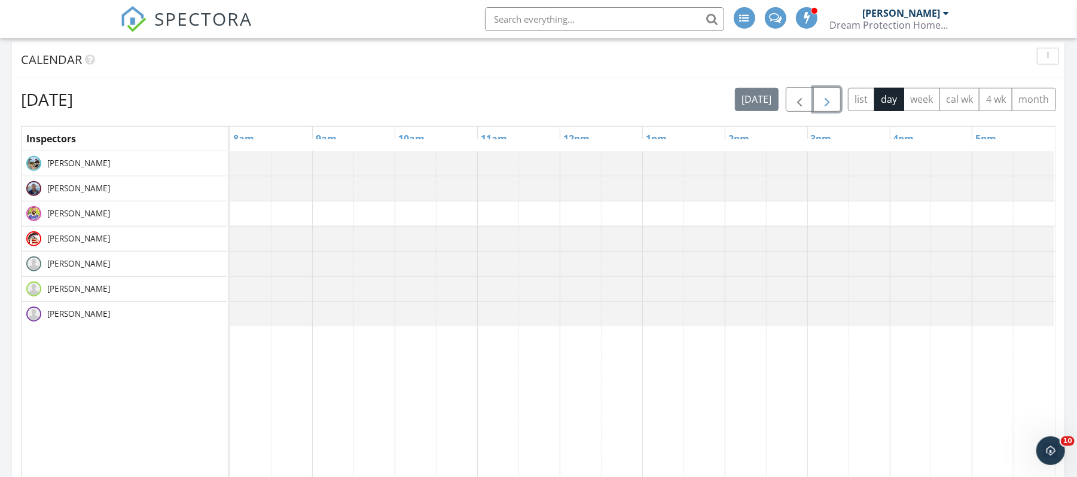
click at [828, 102] on span "button" at bounding box center [827, 100] width 14 height 14
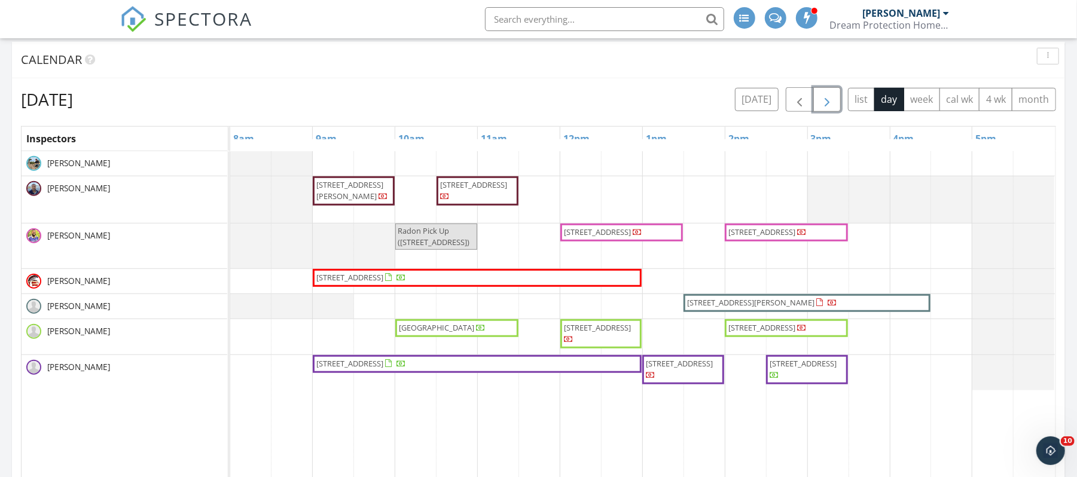
click at [825, 102] on span "button" at bounding box center [827, 100] width 14 height 14
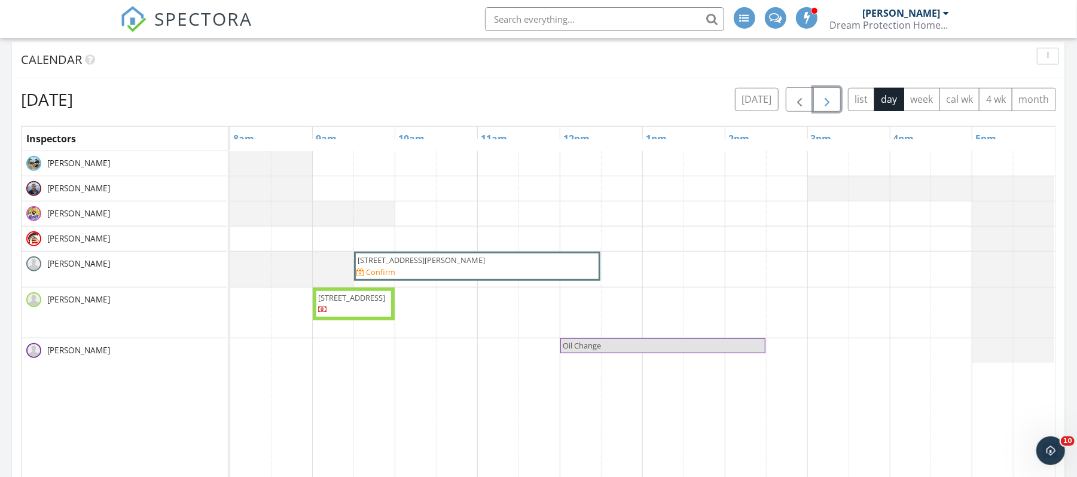
click at [820, 105] on span "button" at bounding box center [827, 100] width 14 height 14
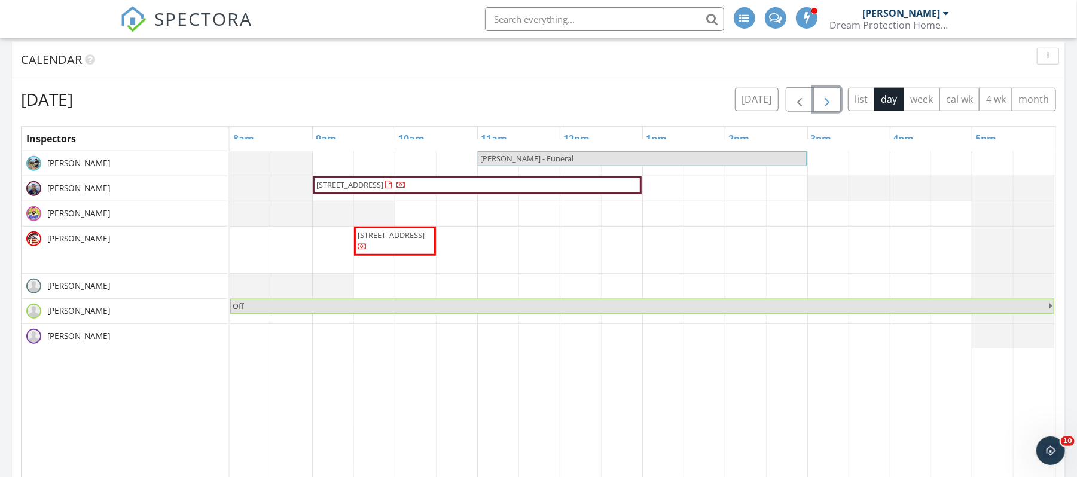
click at [820, 105] on span "button" at bounding box center [827, 100] width 14 height 14
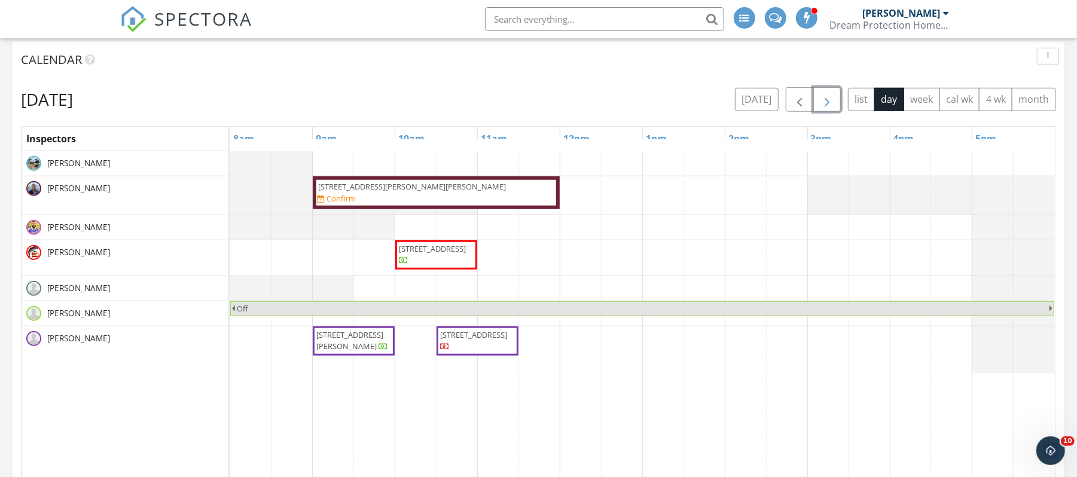
click at [820, 105] on span "button" at bounding box center [827, 100] width 14 height 14
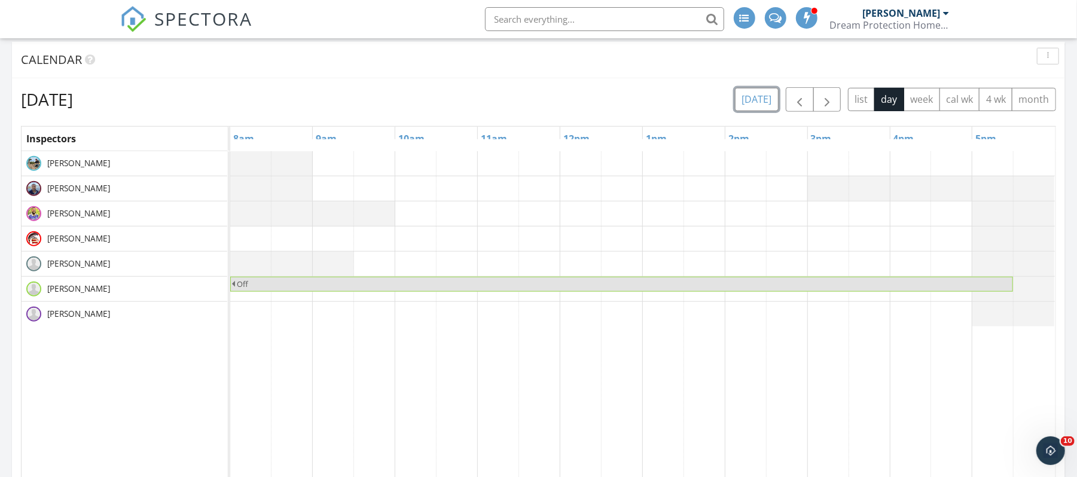
click at [762, 102] on button "[DATE]" at bounding box center [757, 99] width 44 height 23
